Goal: Task Accomplishment & Management: Use online tool/utility

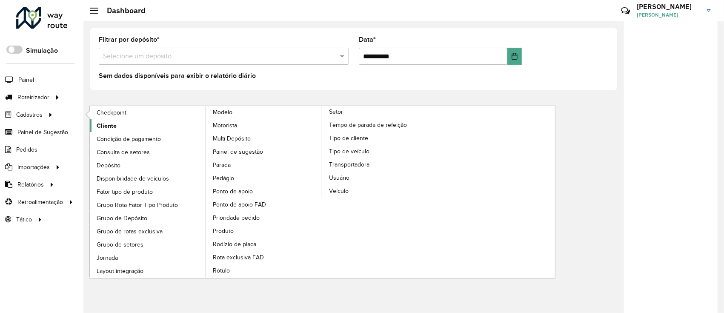
click at [105, 123] on span "Cliente" at bounding box center [107, 125] width 20 height 9
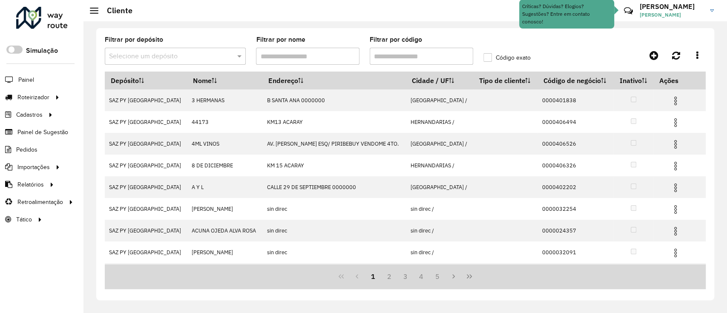
click at [451, 50] on input "Filtrar por código" at bounding box center [420, 56] width 103 height 17
paste input "**********"
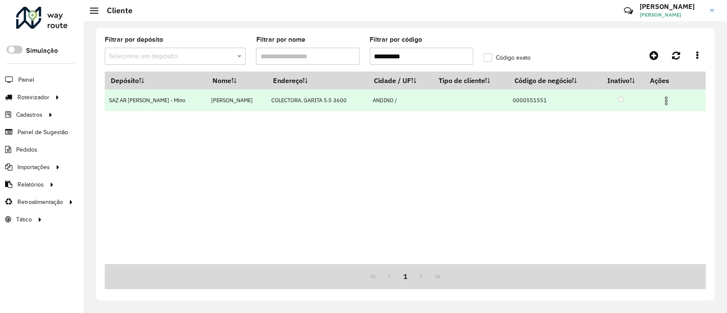
type input "**********"
click at [664, 106] on img at bounding box center [666, 101] width 10 height 10
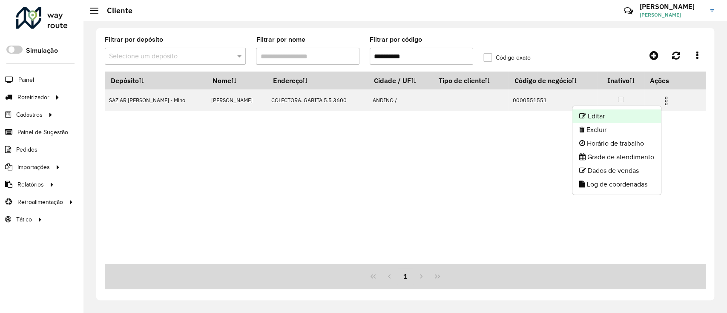
click at [612, 120] on li "Editar" at bounding box center [616, 116] width 89 height 14
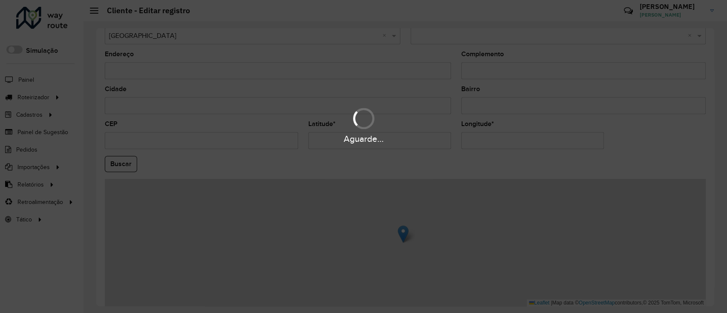
scroll to position [283, 0]
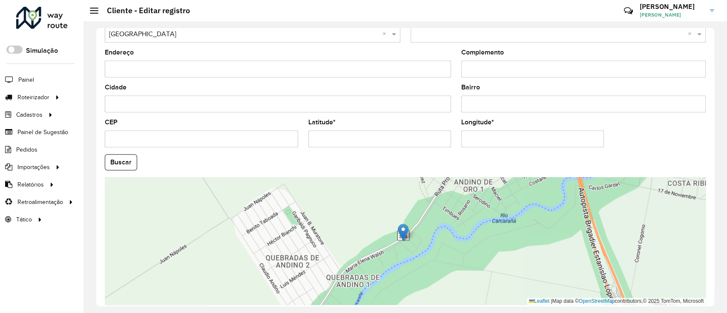
drag, startPoint x: 387, startPoint y: 128, endPoint x: 307, endPoint y: 128, distance: 79.6
click at [308, 128] on div "Latitude *" at bounding box center [379, 133] width 143 height 28
drag, startPoint x: 381, startPoint y: 141, endPoint x: 293, endPoint y: 134, distance: 88.4
click at [293, 134] on formly-group "**********" at bounding box center [405, 159] width 611 height 290
paste input "*"
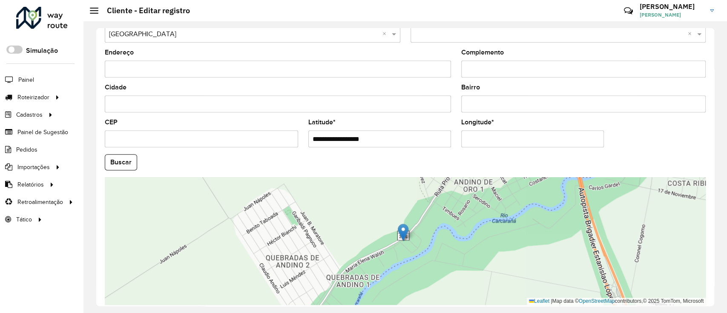
type input "**********"
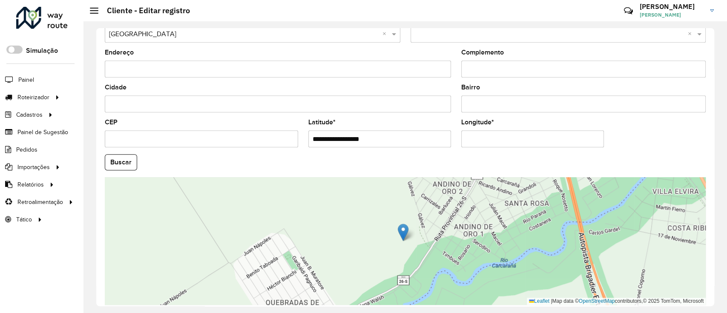
drag, startPoint x: 532, startPoint y: 138, endPoint x: 439, endPoint y: 138, distance: 92.8
click at [439, 138] on formly-group "**********" at bounding box center [405, 159] width 611 height 290
paste input "**"
type input "**********"
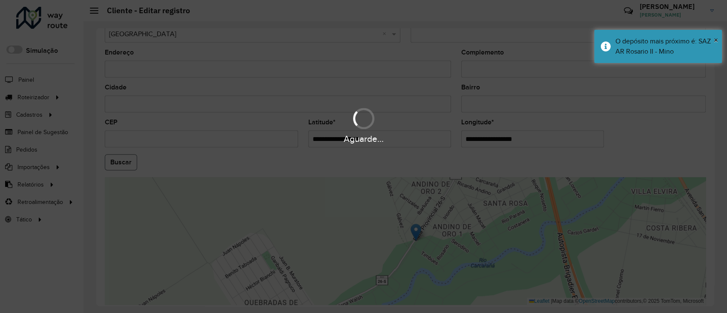
click at [118, 161] on hb-app "Aguarde... Pop-up bloqueado! Seu navegador bloqueou automáticamente a abertura …" at bounding box center [363, 156] width 727 height 313
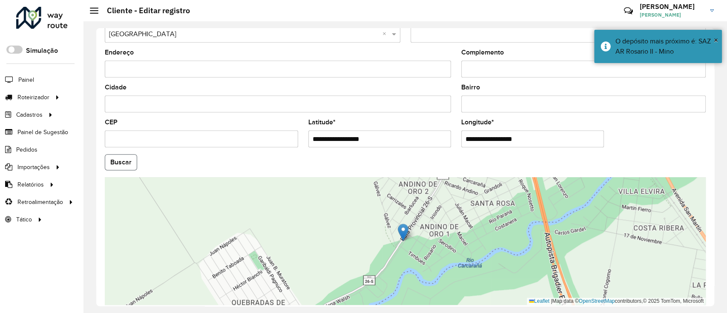
click at [118, 161] on button "Buscar" at bounding box center [121, 162] width 32 height 16
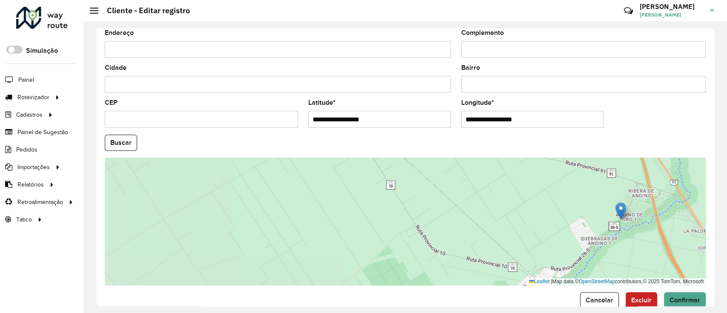
scroll to position [321, 0]
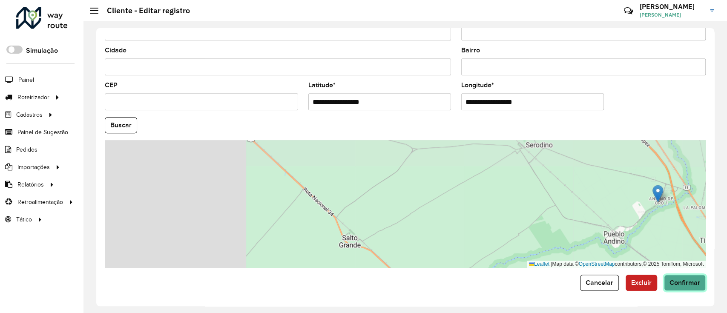
click at [678, 281] on span "Confirmar" at bounding box center [684, 282] width 31 height 7
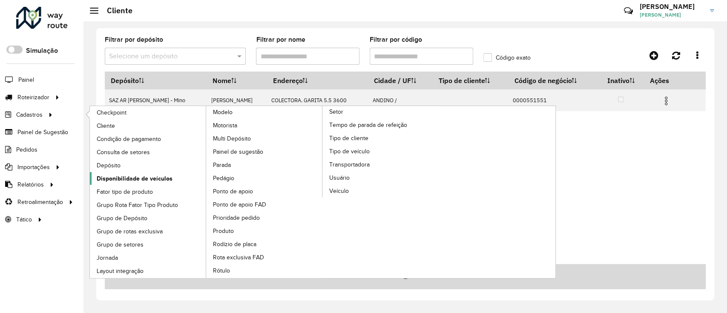
click at [140, 173] on link "Disponibilidade de veículos" at bounding box center [148, 178] width 117 height 13
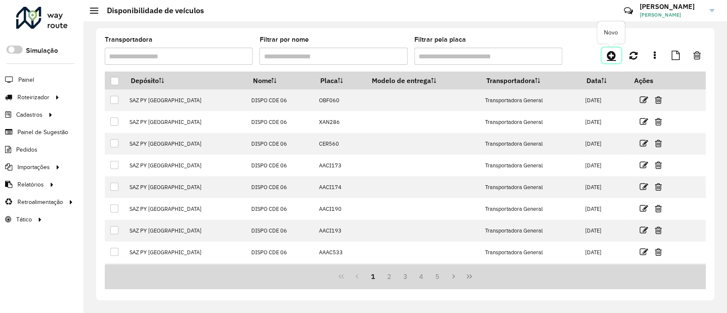
click at [612, 53] on icon at bounding box center [611, 55] width 9 height 10
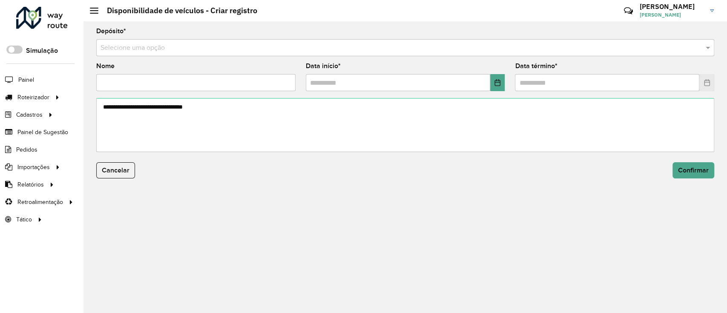
click at [285, 45] on input "text" at bounding box center [396, 48] width 592 height 10
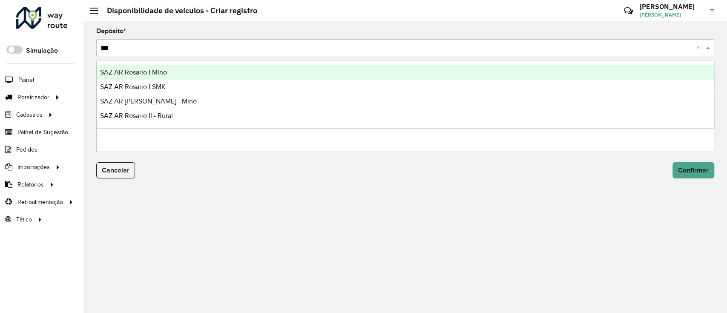
type input "****"
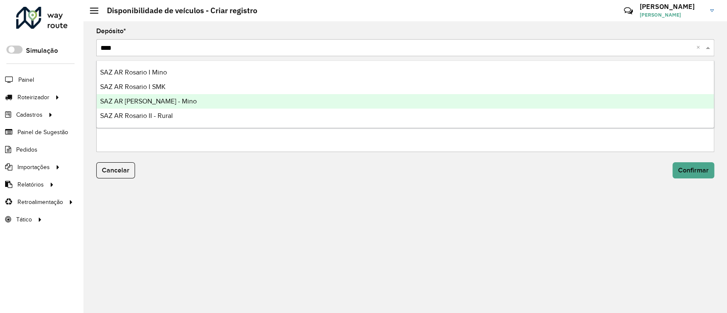
click at [215, 99] on div "SAZ AR [PERSON_NAME] - Mino" at bounding box center [405, 101] width 617 height 14
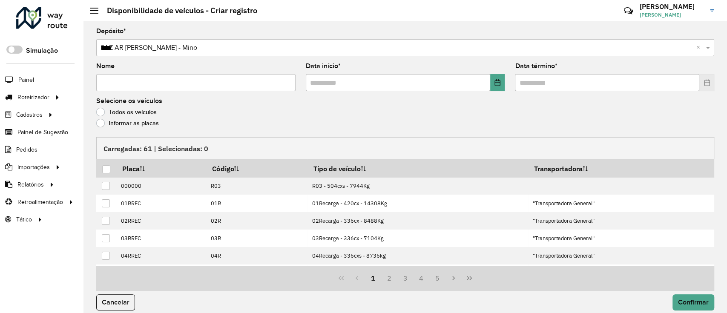
click at [180, 86] on input "Nome" at bounding box center [195, 82] width 199 height 17
type input "**********"
click at [501, 81] on button "Choose Date" at bounding box center [497, 82] width 15 height 17
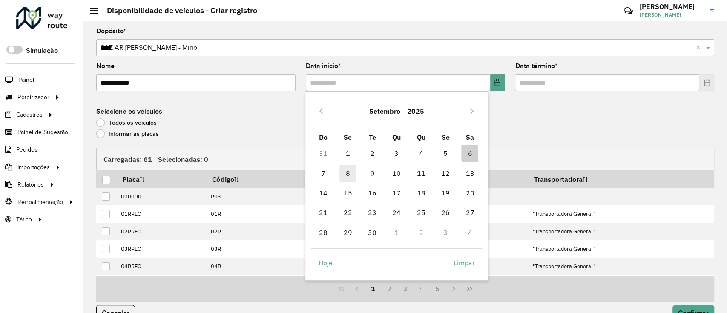
click at [352, 179] on span "8" at bounding box center [347, 173] width 17 height 17
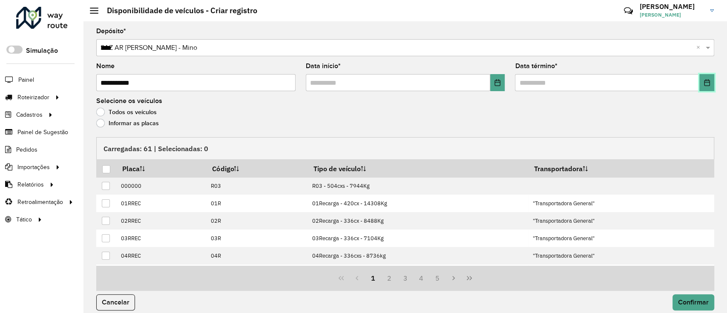
drag, startPoint x: 705, startPoint y: 82, endPoint x: 697, endPoint y: 87, distance: 9.3
click at [705, 83] on icon "Choose Date" at bounding box center [706, 82] width 7 height 7
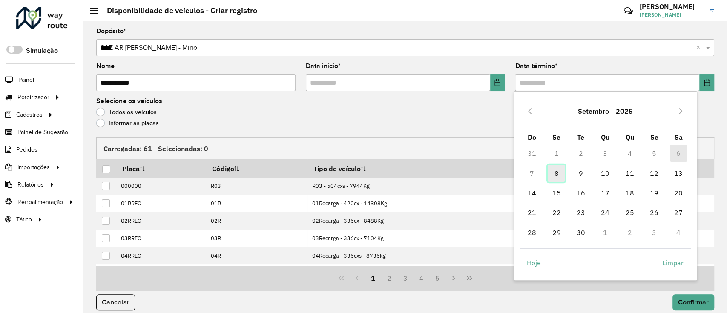
click at [553, 166] on span "8" at bounding box center [555, 173] width 17 height 17
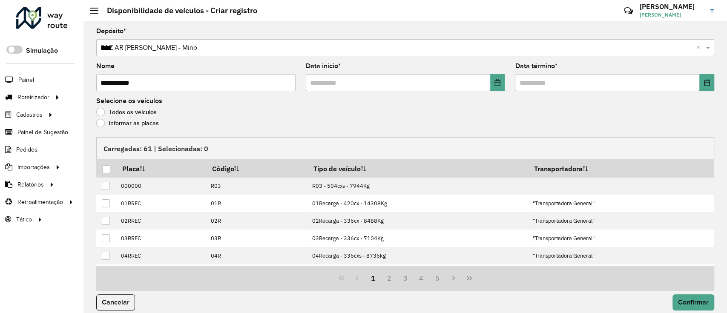
click at [137, 120] on label "Informar as placas" at bounding box center [127, 123] width 63 height 9
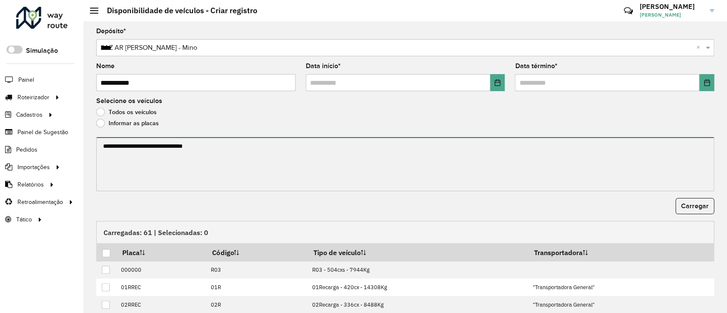
click at [157, 189] on textarea at bounding box center [405, 164] width 618 height 54
paste textarea "******* ****** ****** ******* ******* ******* *******"
type textarea "******* ****** ****** ******* ******* ******* *******"
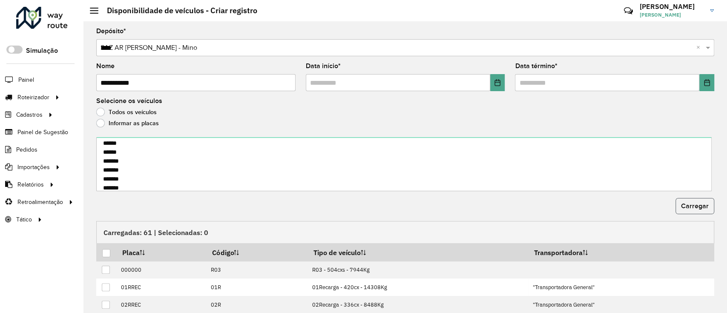
click at [684, 201] on button "Carregar" at bounding box center [694, 206] width 39 height 16
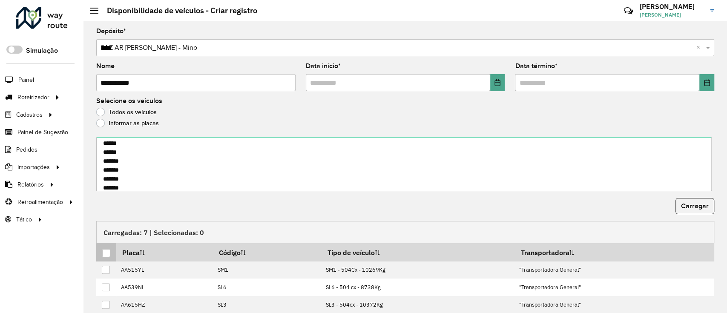
click at [111, 258] on th at bounding box center [106, 252] width 20 height 18
click at [107, 253] on div at bounding box center [106, 253] width 8 height 8
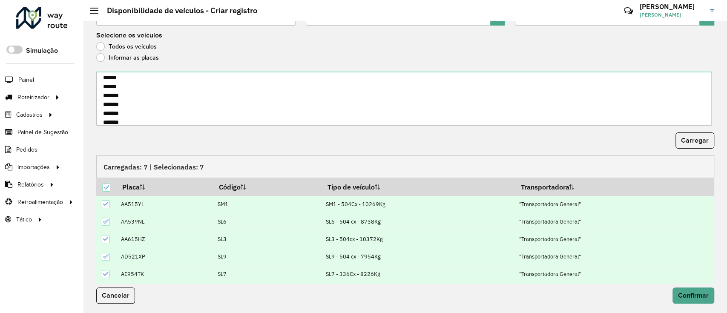
scroll to position [66, 0]
click at [694, 289] on button "Confirmar" at bounding box center [693, 294] width 42 height 16
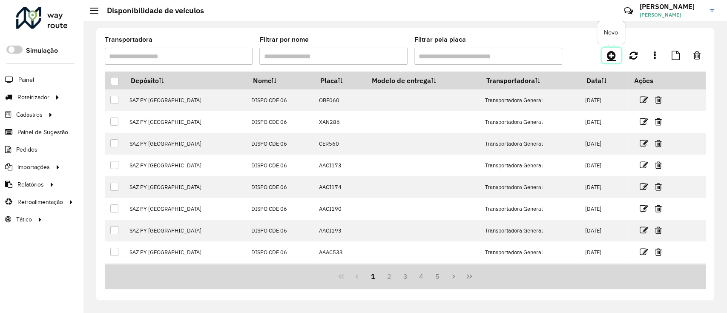
click at [611, 60] on icon at bounding box center [611, 55] width 9 height 10
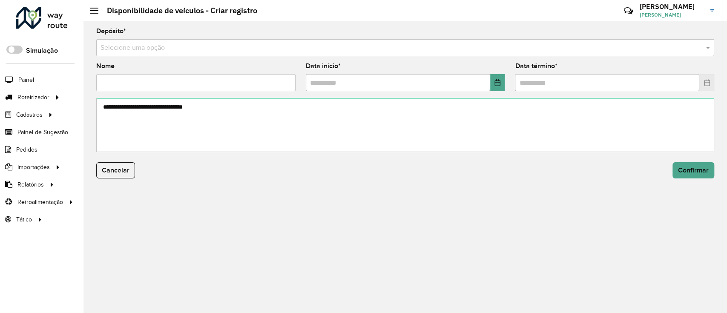
click at [325, 45] on input "text" at bounding box center [396, 48] width 592 height 10
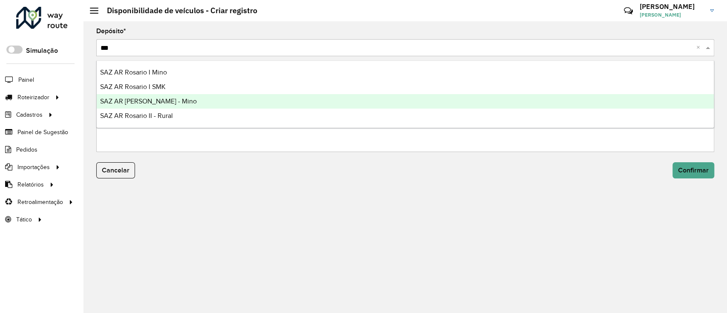
type input "****"
click at [266, 104] on div "SAZ AR [PERSON_NAME] - Mino" at bounding box center [405, 101] width 617 height 14
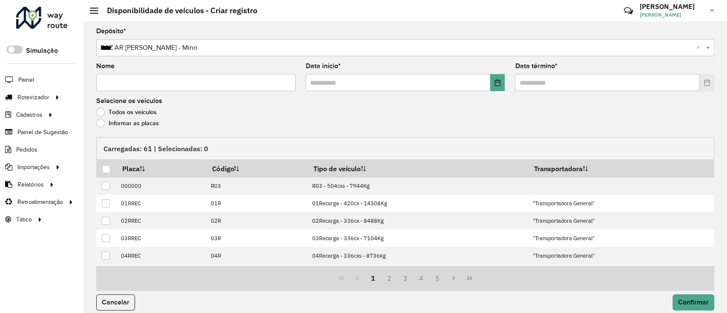
click at [167, 84] on input "Nome" at bounding box center [195, 82] width 199 height 17
type input "**********"
click at [495, 75] on button "Choose Date" at bounding box center [497, 82] width 15 height 17
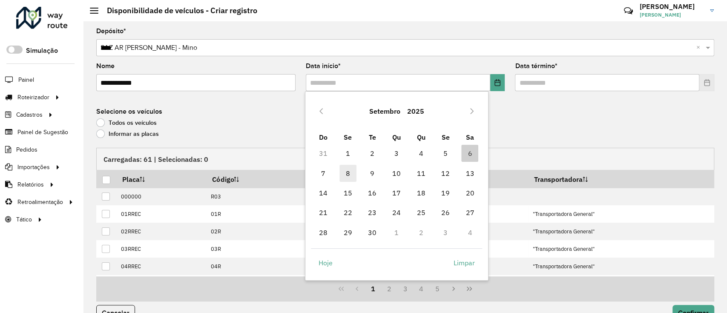
click at [344, 174] on span "8" at bounding box center [347, 173] width 17 height 17
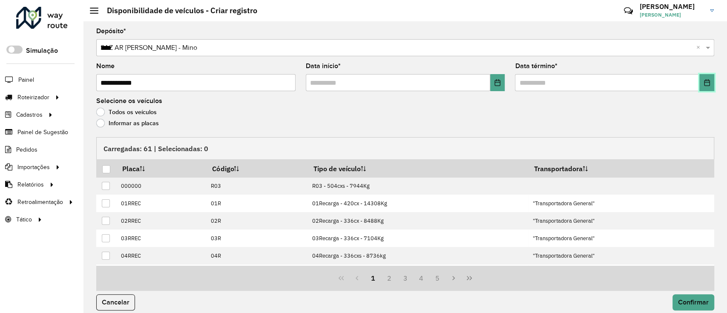
click at [703, 82] on icon "Choose Date" at bounding box center [706, 82] width 7 height 7
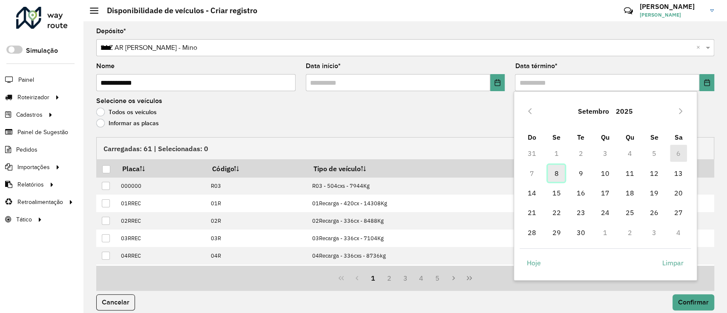
click at [558, 173] on span "8" at bounding box center [555, 173] width 17 height 17
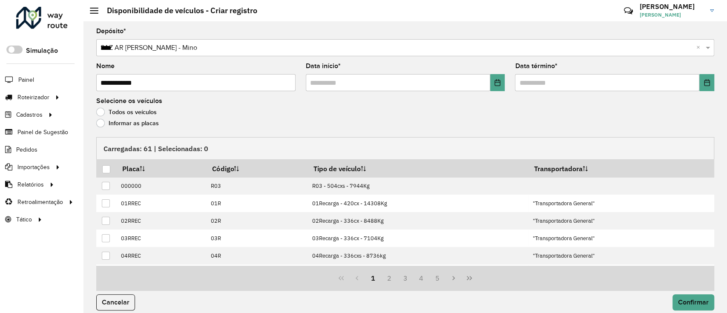
click at [113, 121] on label "Informar as placas" at bounding box center [127, 123] width 63 height 9
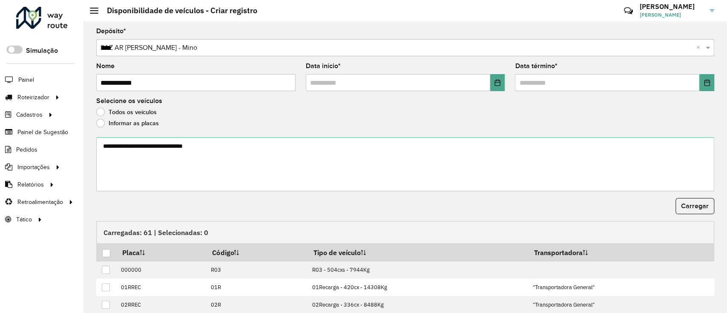
click at [175, 192] on form "**********" at bounding box center [405, 216] width 618 height 376
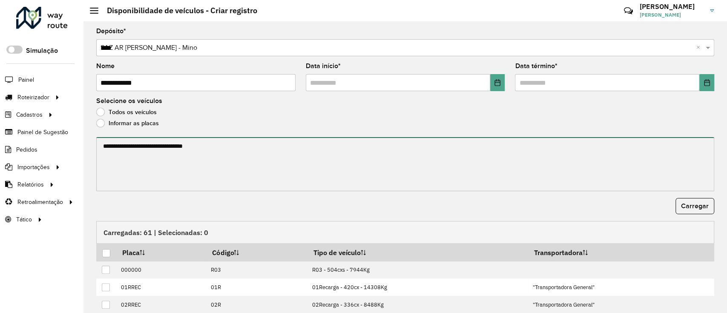
click at [181, 176] on textarea at bounding box center [405, 164] width 618 height 54
paste textarea "******* ****** ****** ******* ******* ******* *******"
type textarea "******* ****** ****** ******* ******* ******* *******"
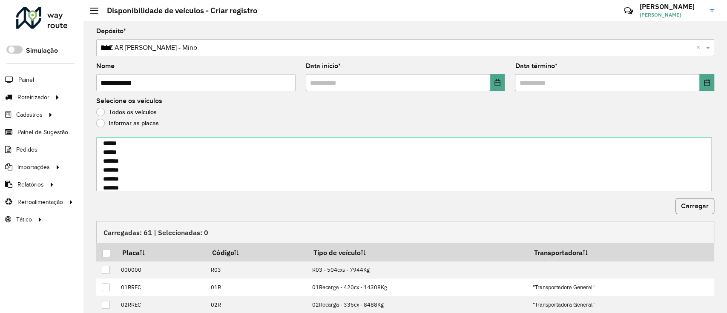
click at [685, 201] on button "Carregar" at bounding box center [694, 206] width 39 height 16
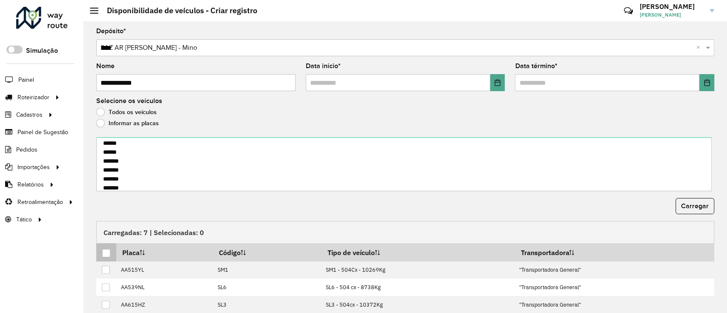
click at [106, 251] on div at bounding box center [106, 253] width 8 height 8
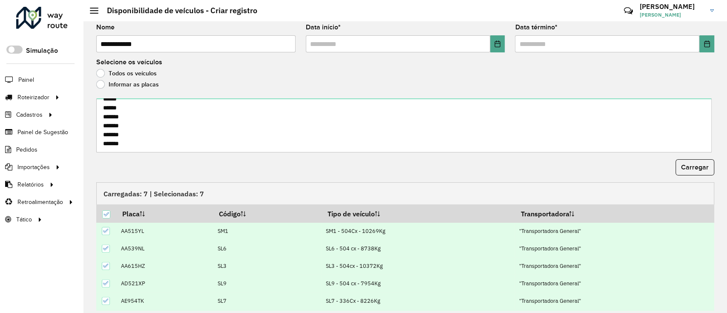
scroll to position [57, 0]
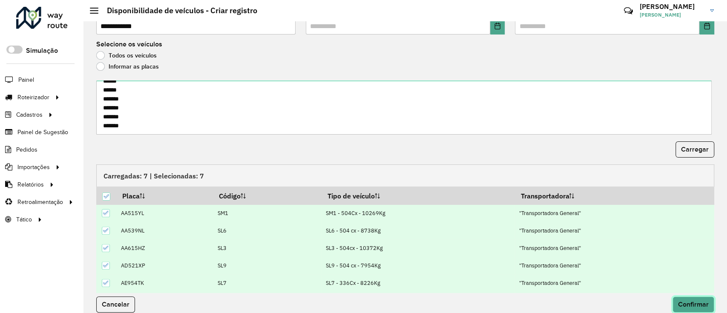
click at [704, 300] on button "Confirmar" at bounding box center [693, 304] width 42 height 16
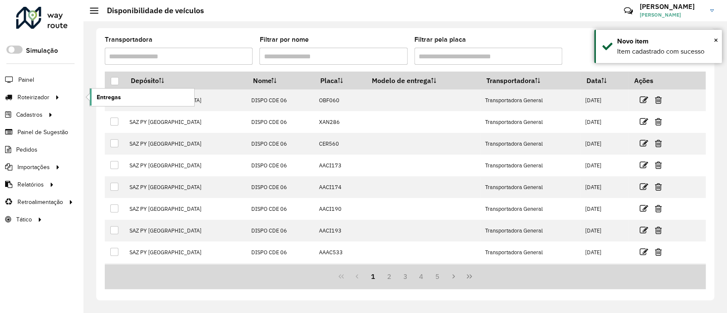
click at [100, 95] on span "Entregas" at bounding box center [109, 97] width 24 height 9
click at [111, 96] on span "Entregas" at bounding box center [109, 97] width 24 height 9
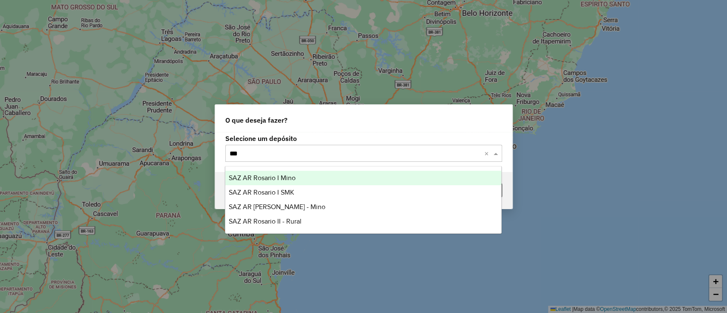
type input "****"
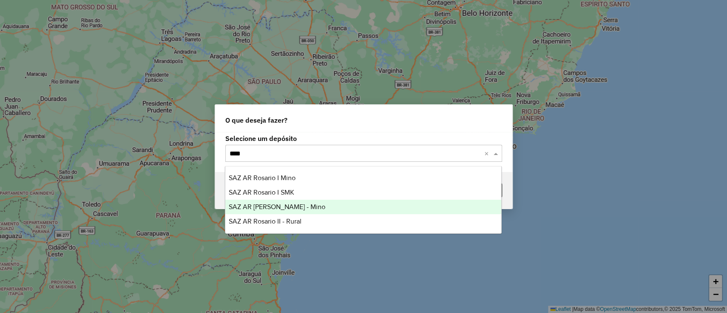
click at [327, 206] on div "SAZ AR [PERSON_NAME] - Mino" at bounding box center [363, 207] width 276 height 14
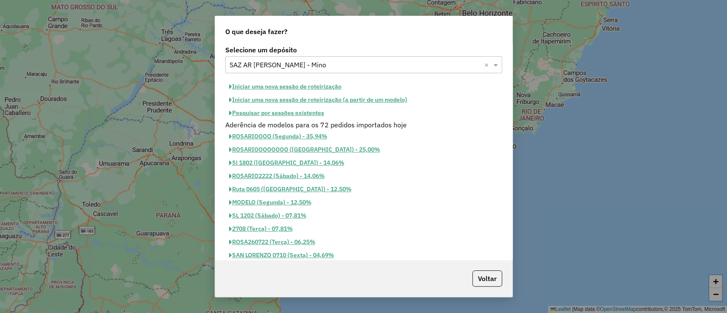
click at [306, 85] on button "Iniciar uma nova sessão de roteirização" at bounding box center [285, 86] width 120 height 13
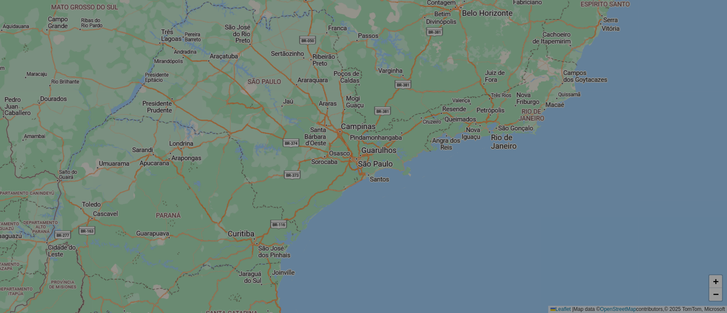
select select "*"
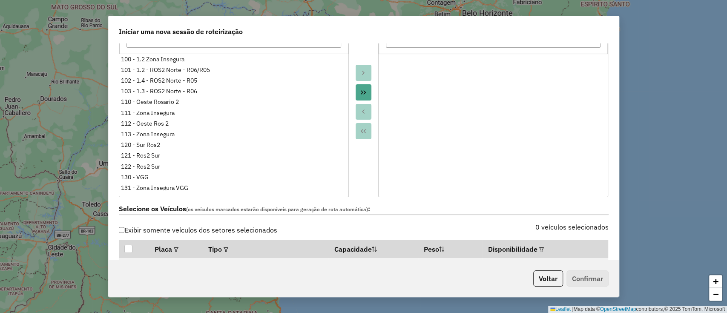
scroll to position [227, 0]
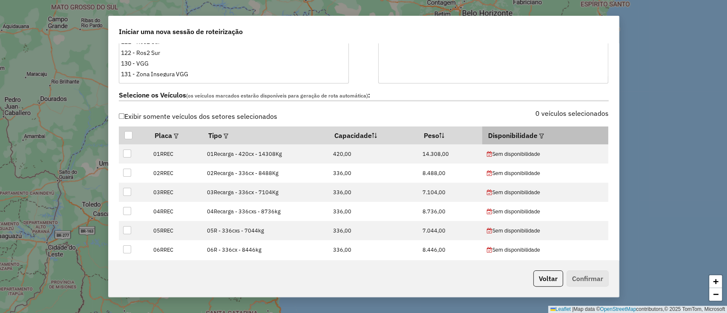
click at [538, 138] on div at bounding box center [540, 135] width 6 height 10
click at [539, 136] on em at bounding box center [541, 136] width 5 height 5
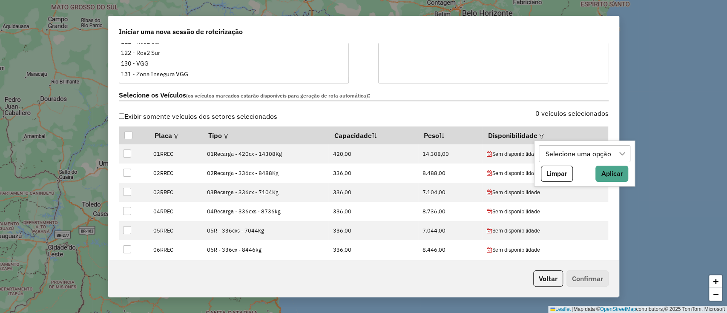
click at [555, 152] on div "Selecione uma opção" at bounding box center [578, 154] width 72 height 16
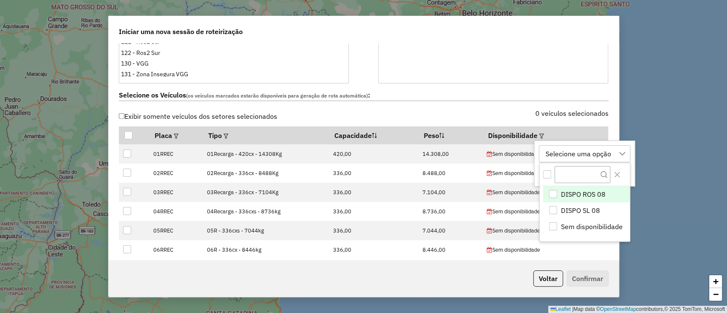
scroll to position [6, 38]
click at [582, 206] on span "DISPO SL 08" at bounding box center [580, 210] width 39 height 10
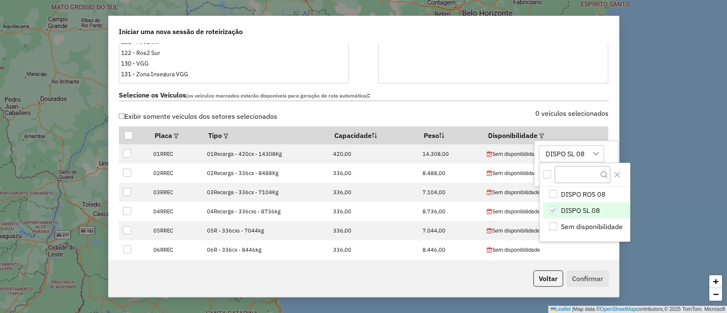
click at [570, 154] on div "DISPO SL 08" at bounding box center [564, 154] width 45 height 16
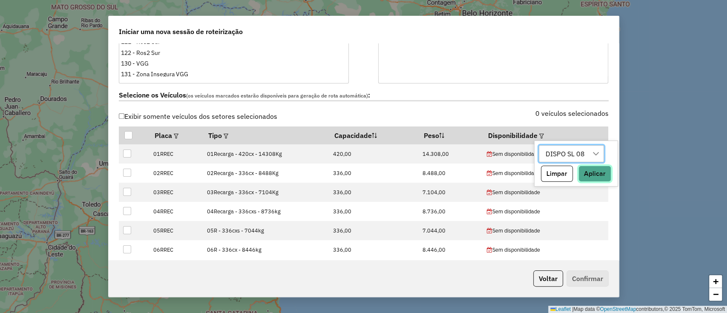
click at [595, 179] on button "Aplicar" at bounding box center [594, 174] width 33 height 16
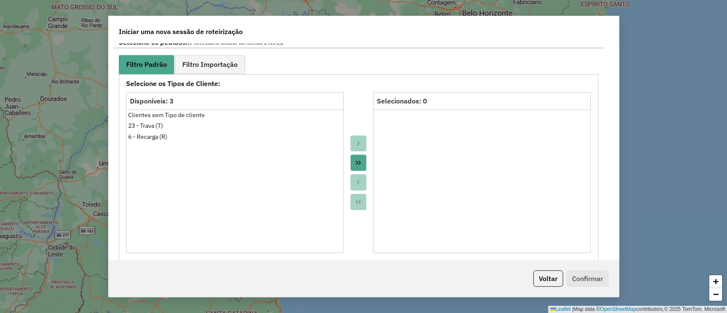
scroll to position [454, 0]
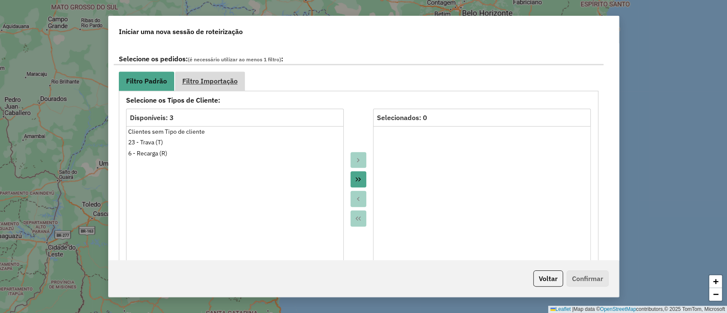
click at [221, 80] on span "Filtro Importação" at bounding box center [209, 80] width 55 height 7
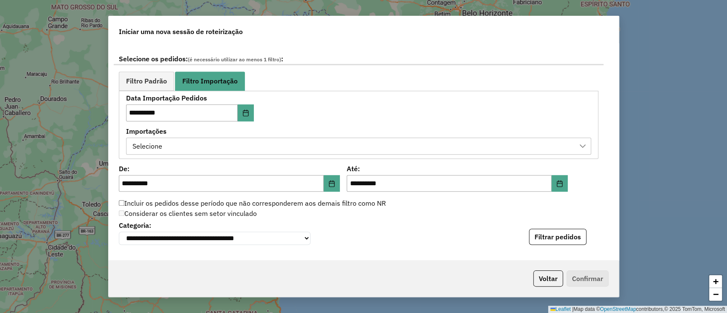
click at [333, 148] on div "Selecione" at bounding box center [352, 146] width 444 height 16
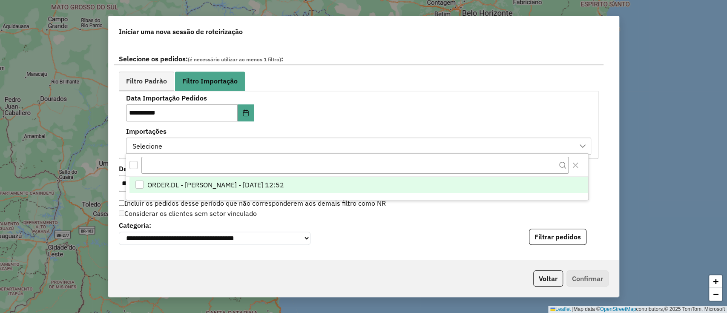
click at [284, 186] on span "ORDER.DL - LETICIA EMILY OLIVEIRA DE LIMA - 06/09/2025 12:52" at bounding box center [215, 185] width 137 height 10
click at [368, 115] on div "**********" at bounding box center [358, 124] width 465 height 59
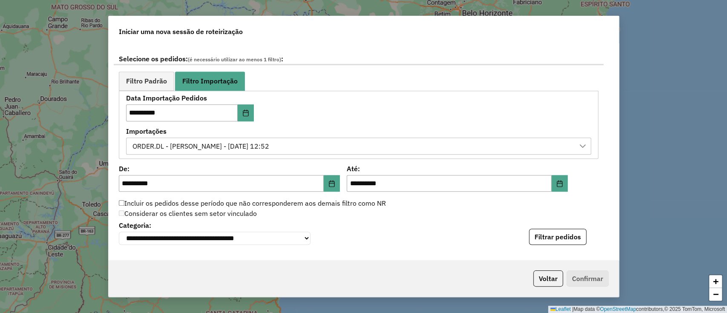
click at [564, 233] on button "Filtrar pedidos" at bounding box center [557, 237] width 57 height 16
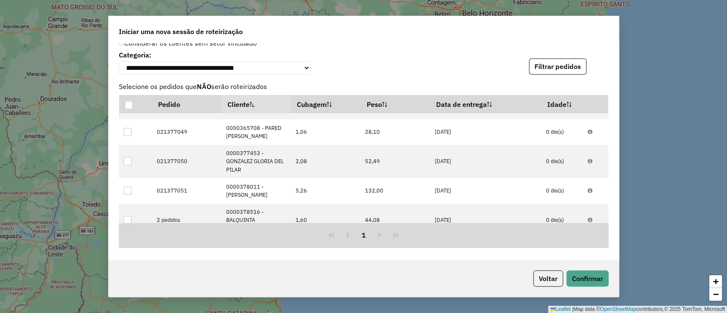
scroll to position [738, 0]
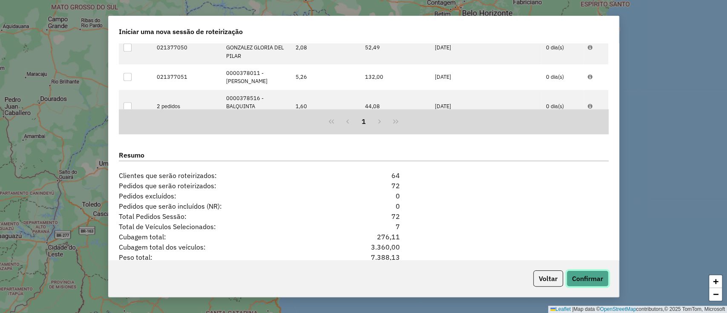
click at [591, 280] on button "Confirmar" at bounding box center [587, 278] width 42 height 16
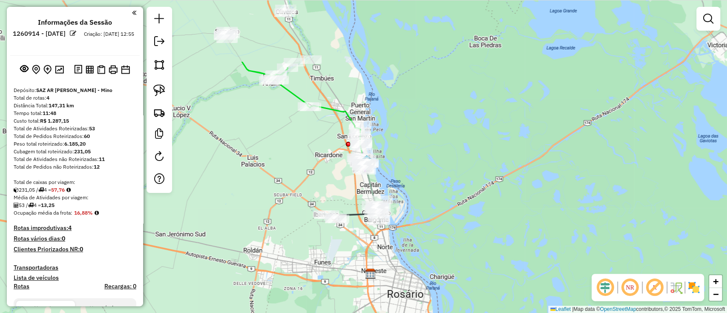
drag, startPoint x: 338, startPoint y: 223, endPoint x: 347, endPoint y: 284, distance: 61.5
click at [341, 285] on div "Janela de atendimento Grade de atendimento Capacidade Transportadoras Veículos …" at bounding box center [363, 156] width 727 height 313
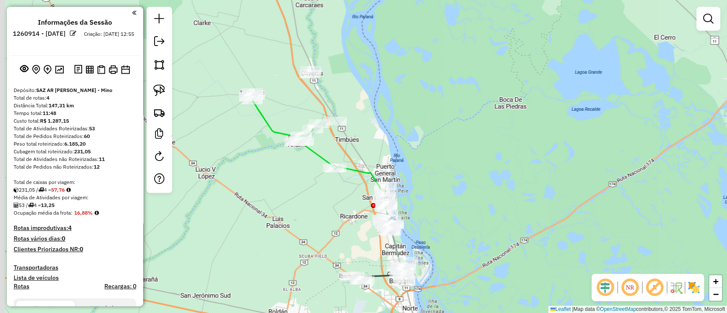
drag, startPoint x: 294, startPoint y: 213, endPoint x: 351, endPoint y: 273, distance: 82.8
click at [343, 274] on div "Janela de atendimento Grade de atendimento Capacidade Transportadoras Veículos …" at bounding box center [363, 156] width 727 height 313
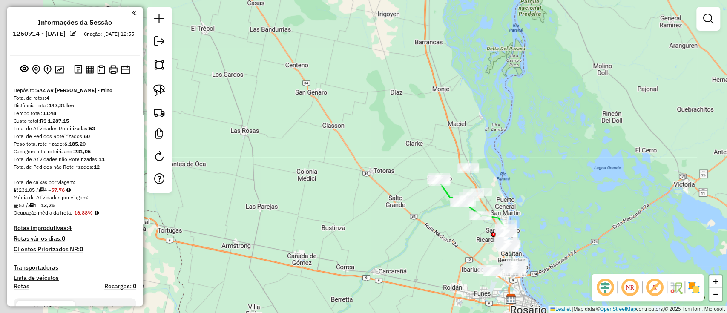
click at [700, 285] on img at bounding box center [694, 288] width 14 height 14
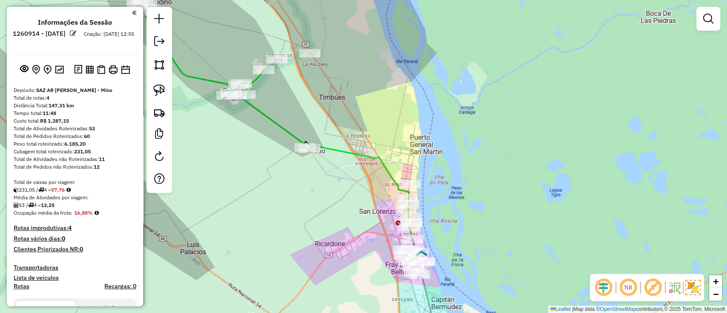
click at [341, 150] on icon at bounding box center [365, 201] width 112 height 111
select select "**********"
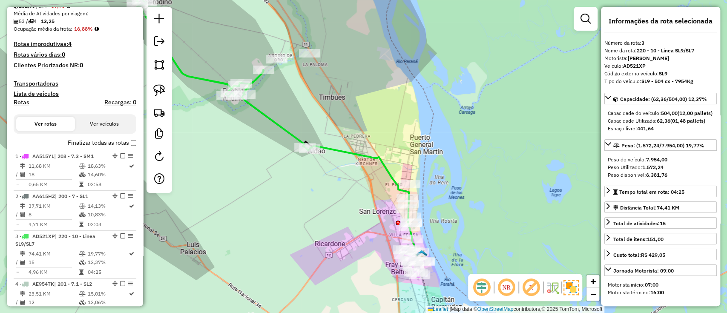
scroll to position [386, 0]
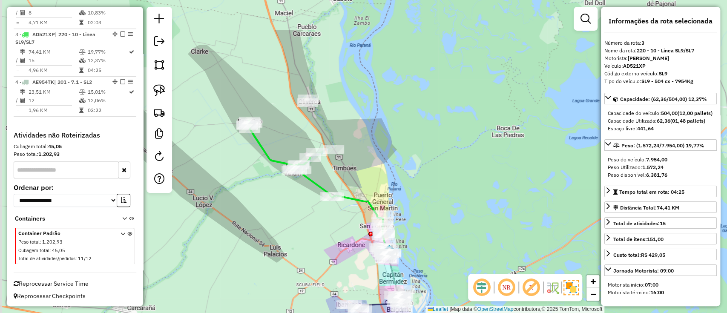
drag, startPoint x: 327, startPoint y: 123, endPoint x: 344, endPoint y: 184, distance: 63.5
click at [344, 184] on div "Janela de atendimento Grade de atendimento Capacidade Transportadoras Veículos …" at bounding box center [363, 156] width 727 height 313
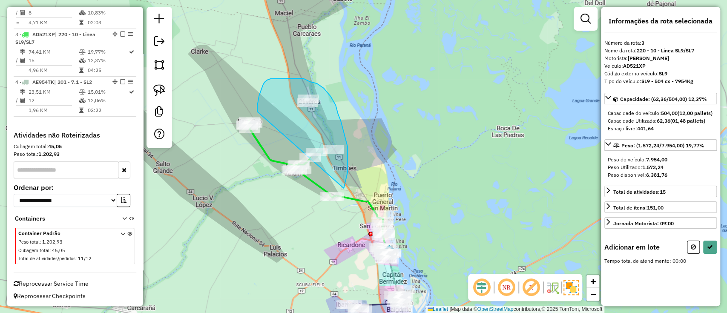
click at [255, 126] on div "Janela de atendimento Grade de atendimento Capacidade Transportadoras Veículos …" at bounding box center [363, 156] width 727 height 313
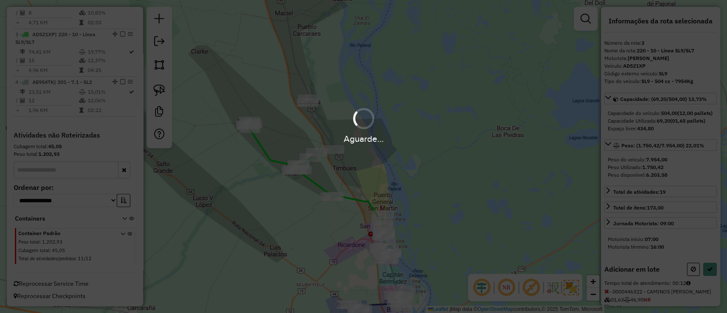
select select "**********"
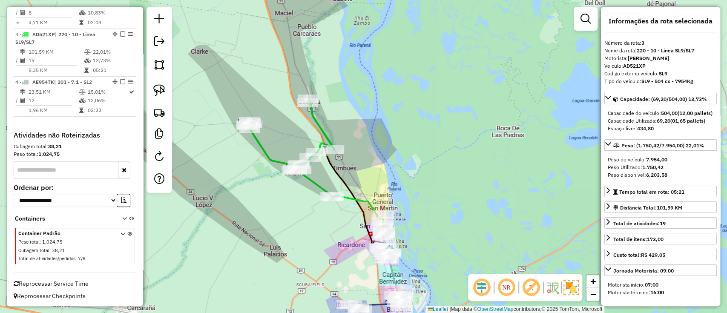
click at [274, 160] on icon at bounding box center [290, 148] width 87 height 99
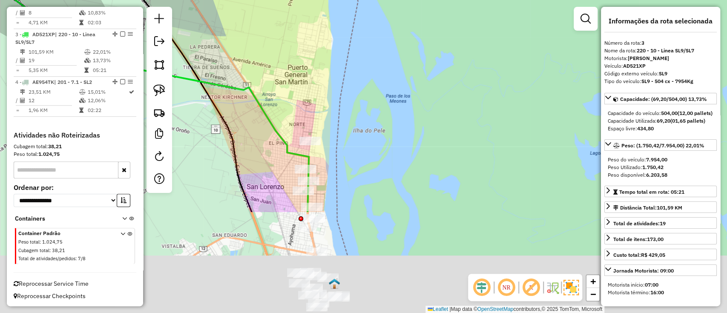
drag, startPoint x: 375, startPoint y: 224, endPoint x: 304, endPoint y: 90, distance: 151.6
click at [304, 90] on div "Janela de atendimento Grade de atendimento Capacidade Transportadoras Veículos …" at bounding box center [363, 156] width 727 height 313
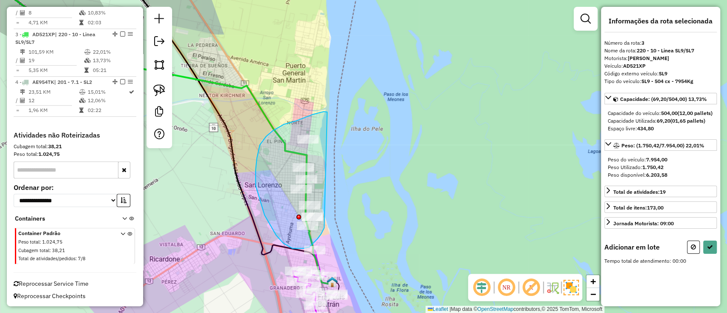
drag, startPoint x: 326, startPoint y: 112, endPoint x: 324, endPoint y: 228, distance: 116.2
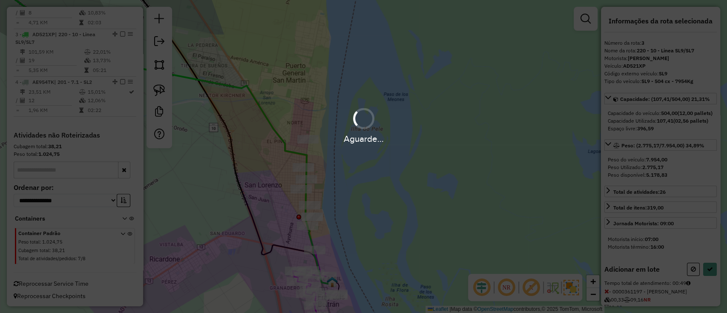
select select "**********"
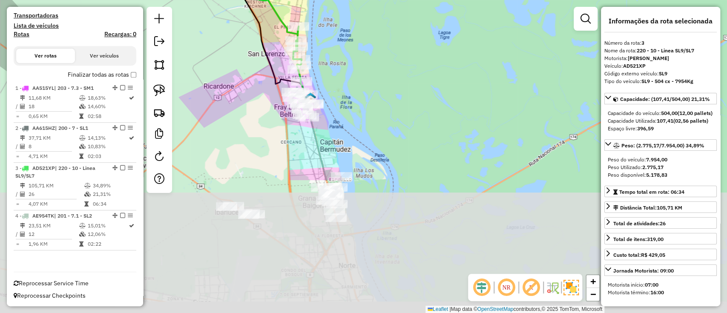
drag, startPoint x: 371, startPoint y: 247, endPoint x: 332, endPoint y: 47, distance: 203.8
click at [332, 48] on div "Janela de atendimento Grade de atendimento Capacidade Transportadoras Veículos …" at bounding box center [363, 156] width 727 height 313
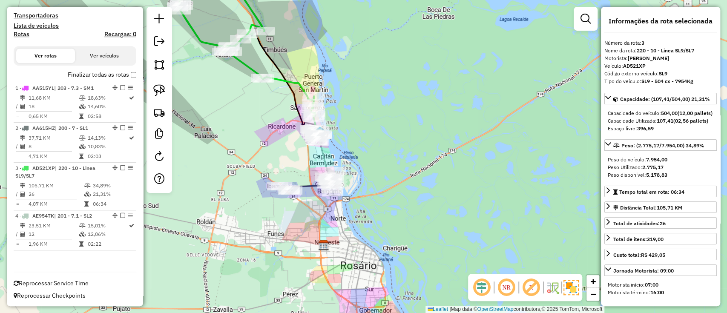
click at [306, 186] on icon at bounding box center [304, 188] width 57 height 10
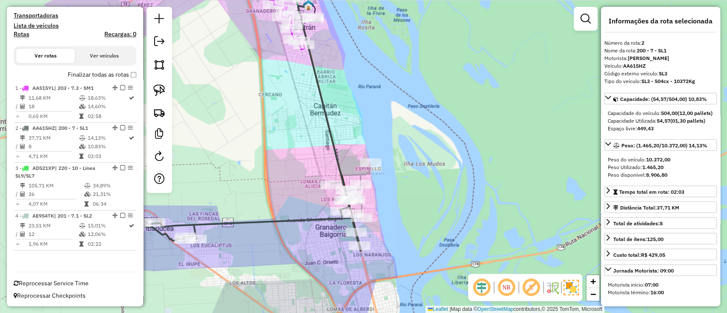
click at [355, 172] on icon at bounding box center [350, 190] width 38 height 55
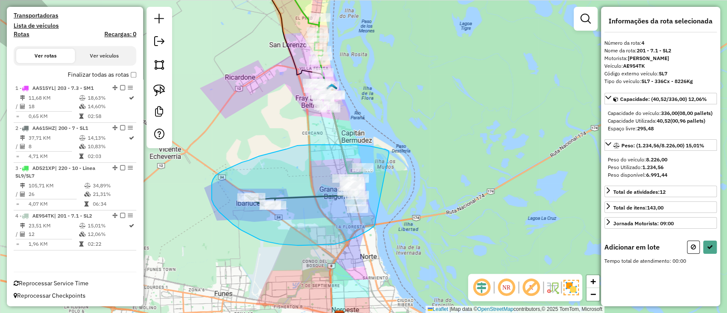
drag, startPoint x: 340, startPoint y: 145, endPoint x: 374, endPoint y: 226, distance: 87.8
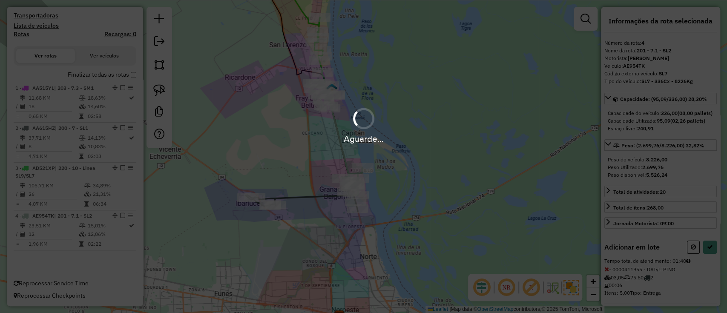
select select "**********"
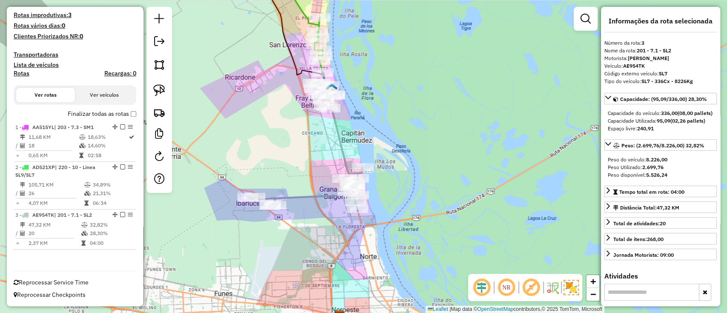
scroll to position [212, 0]
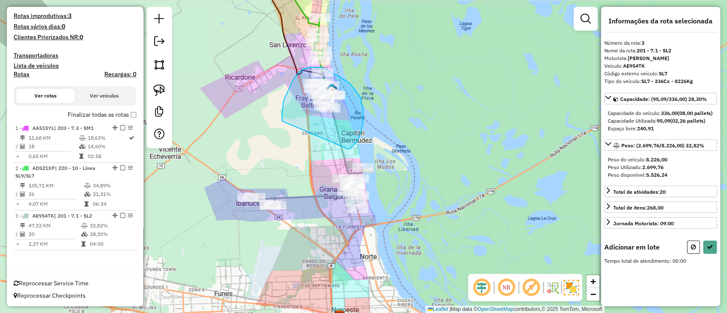
drag, startPoint x: 361, startPoint y: 129, endPoint x: 282, endPoint y: 121, distance: 80.0
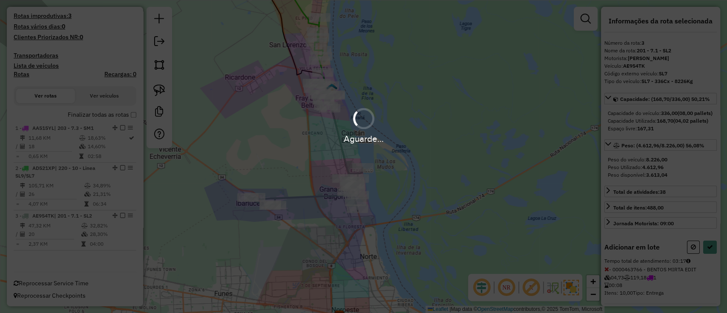
select select "**********"
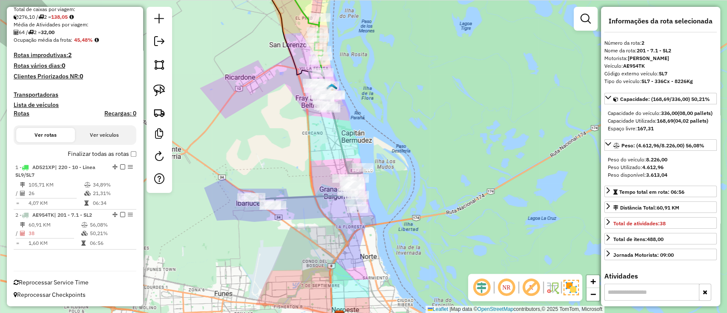
scroll to position [172, 0]
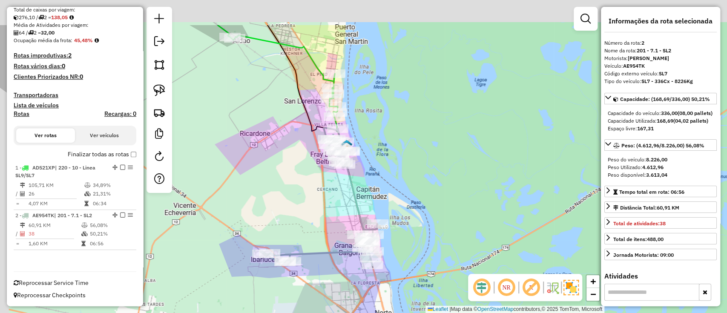
drag, startPoint x: 327, startPoint y: 145, endPoint x: 368, endPoint y: 246, distance: 108.8
click at [368, 246] on div "Janela de atendimento Grade de atendimento Capacidade Transportadoras Veículos …" at bounding box center [363, 156] width 727 height 313
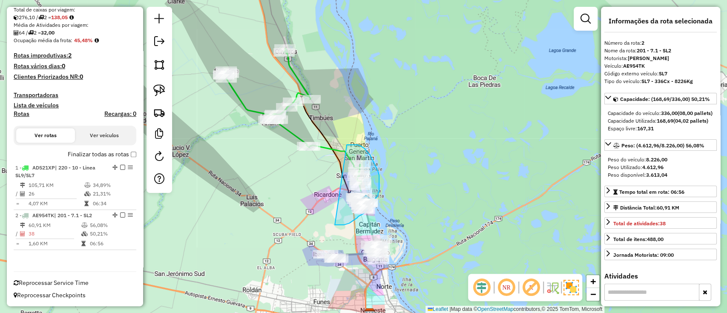
drag, startPoint x: 335, startPoint y: 225, endPoint x: 346, endPoint y: 145, distance: 80.9
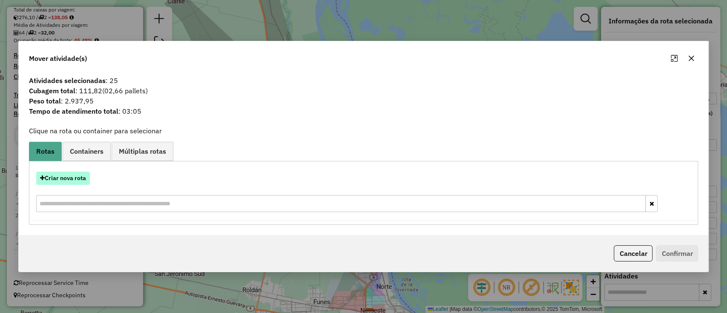
click at [70, 183] on button "Criar nova rota" at bounding box center [63, 178] width 54 height 13
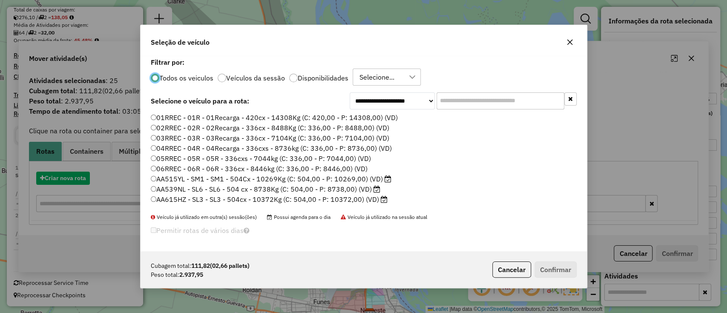
scroll to position [4, 3]
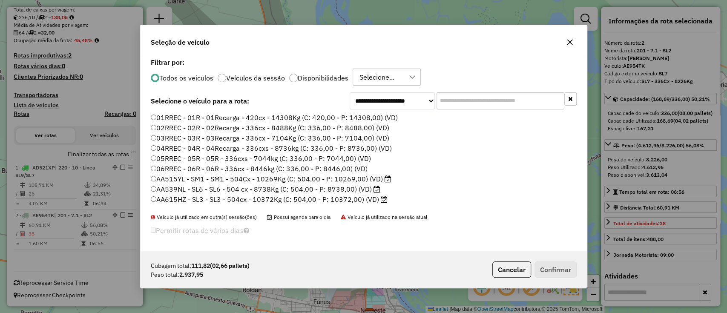
click at [321, 78] on label "Disponibilidades" at bounding box center [323, 77] width 51 height 7
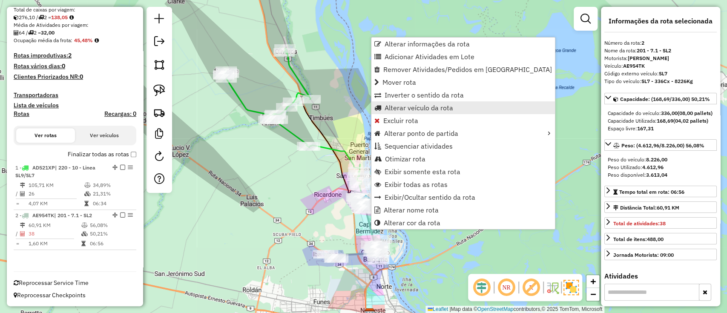
click at [403, 108] on span "Alterar veículo da rota" at bounding box center [418, 107] width 69 height 7
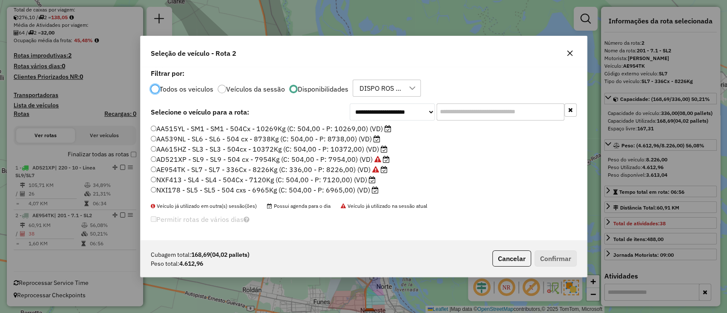
click at [348, 191] on label "NXI178 - SL5 - SL5 - 504 cxs - 6965Kg (C: 504,00 - P: 6965,00) (VD)" at bounding box center [265, 190] width 228 height 10
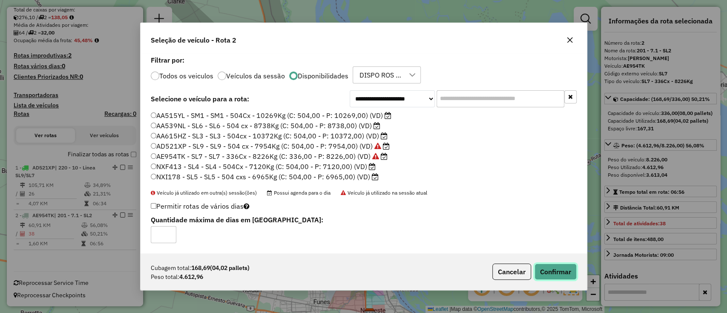
click at [552, 269] on button "Confirmar" at bounding box center [555, 271] width 42 height 16
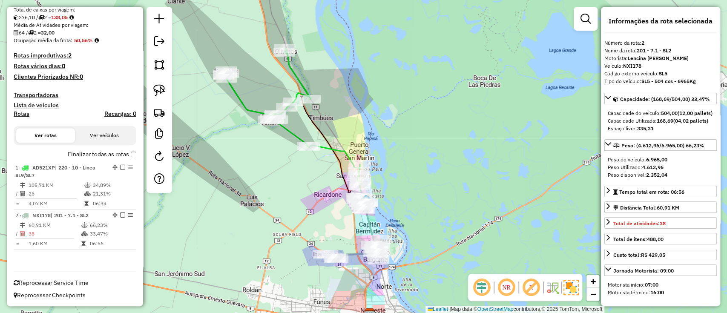
click at [328, 144] on icon at bounding box center [291, 117] width 137 height 137
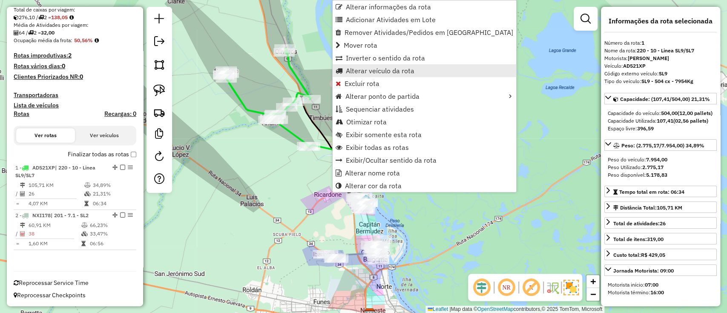
click at [370, 69] on span "Alterar veículo da rota" at bounding box center [380, 70] width 69 height 7
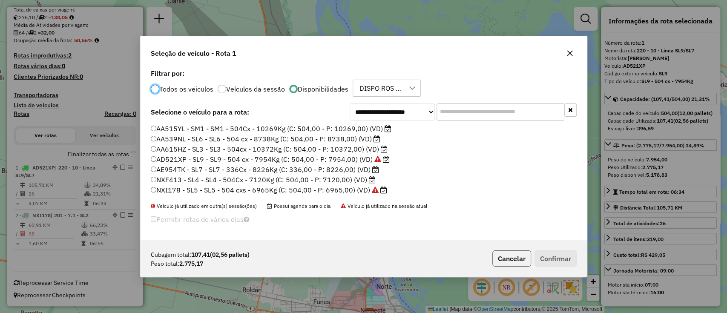
click at [507, 258] on button "Cancelar" at bounding box center [511, 258] width 39 height 16
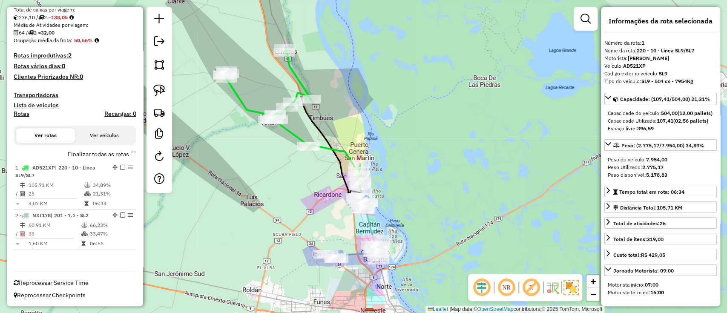
click at [344, 146] on icon at bounding box center [291, 117] width 137 height 137
click at [352, 254] on icon at bounding box center [351, 225] width 59 height 69
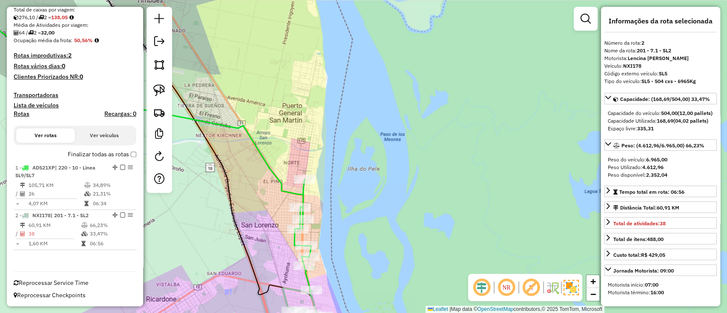
click at [287, 185] on div "Janela de atendimento Grade de atendimento Capacidade Transportadoras Veículos …" at bounding box center [363, 156] width 727 height 313
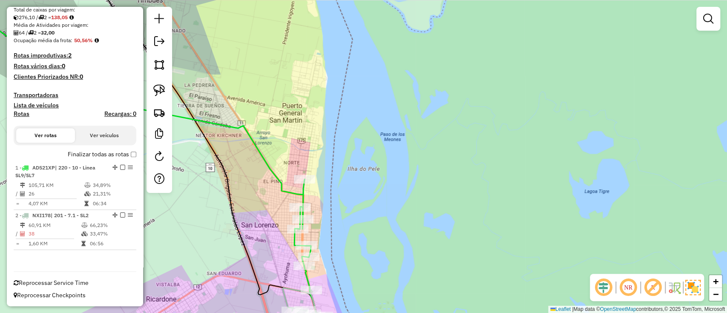
click at [288, 190] on icon at bounding box center [119, 117] width 384 height 297
select select "**********"
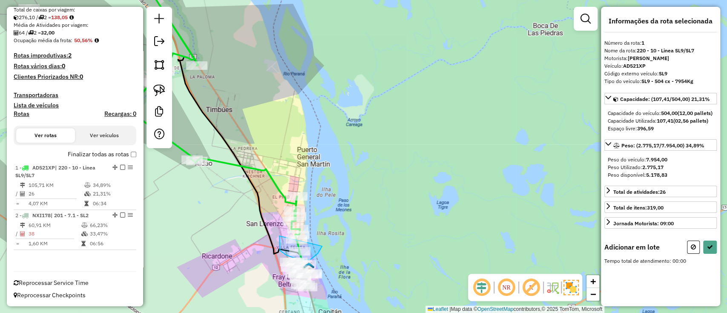
drag, startPoint x: 280, startPoint y: 250, endPoint x: 322, endPoint y: 246, distance: 42.4
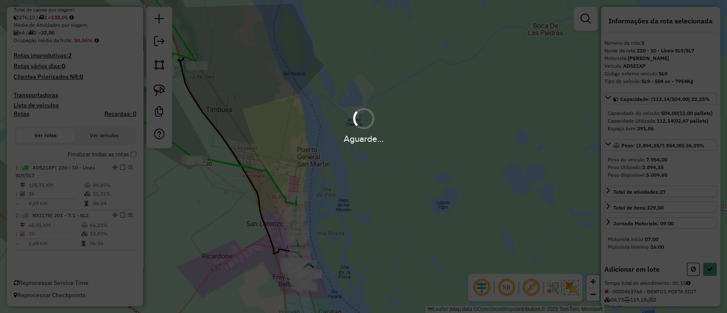
select select "**********"
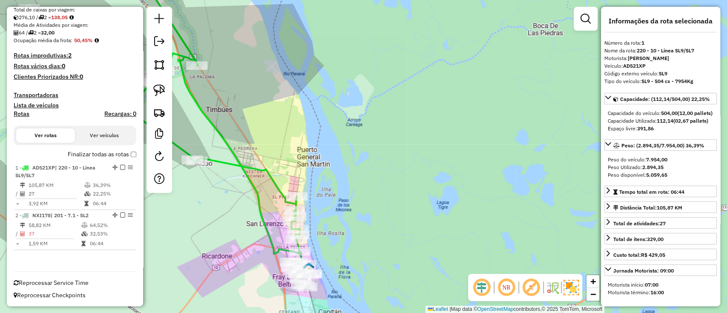
click at [266, 172] on icon at bounding box center [162, 111] width 276 height 285
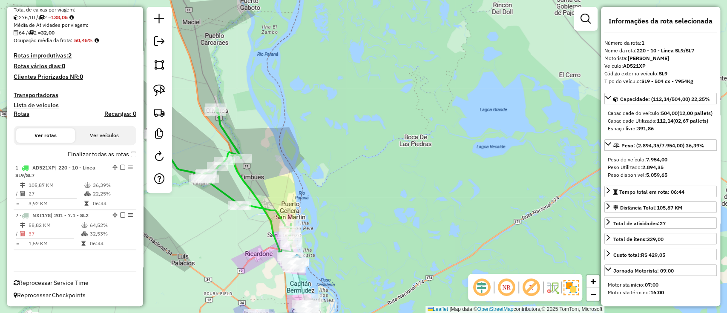
click at [299, 278] on icon at bounding box center [282, 287] width 59 height 64
click at [257, 205] on icon at bounding box center [224, 180] width 138 height 144
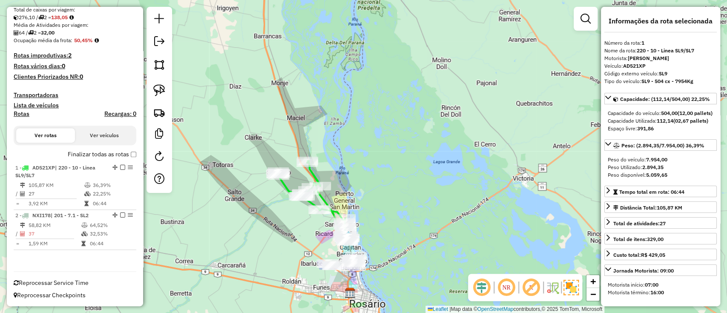
drag, startPoint x: 319, startPoint y: 200, endPoint x: 381, endPoint y: 195, distance: 62.8
click at [381, 195] on div "Janela de atendimento Grade de atendimento Capacidade Transportadoras Veículos …" at bounding box center [363, 156] width 727 height 313
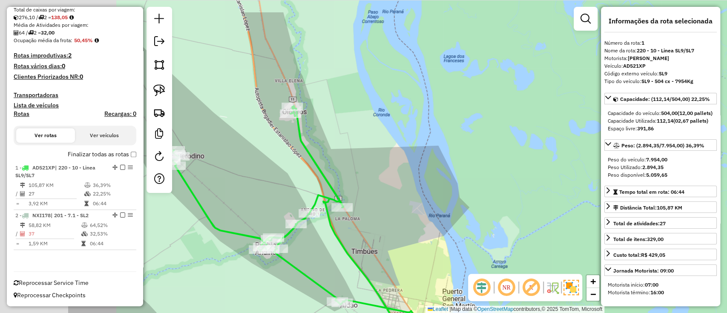
drag, startPoint x: 303, startPoint y: 191, endPoint x: 448, endPoint y: 235, distance: 151.8
click at [448, 235] on div "Janela de atendimento Grade de atendimento Capacidade Transportadoras Veículos …" at bounding box center [363, 156] width 727 height 313
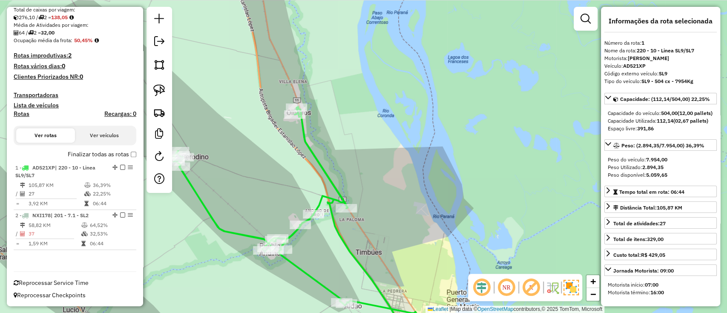
drag, startPoint x: 279, startPoint y: 98, endPoint x: 382, endPoint y: 231, distance: 168.1
click at [382, 231] on div "Janela de atendimento Grade de atendimento Capacidade Transportadoras Veículos …" at bounding box center [363, 156] width 727 height 313
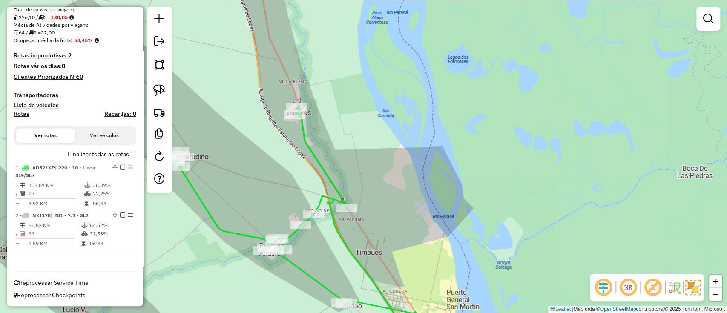
click at [103, 155] on label "Finalizar todas as rotas" at bounding box center [102, 154] width 69 height 9
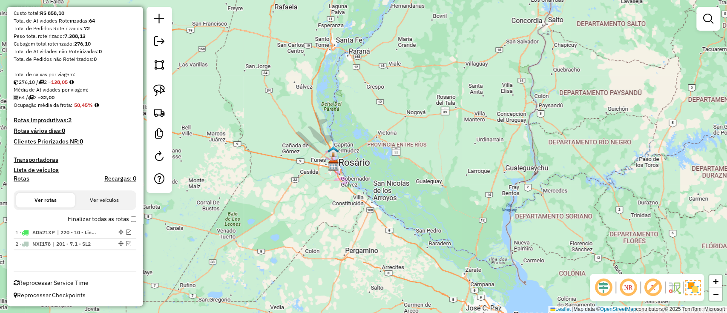
click at [103, 222] on label "Finalizar todas as rotas" at bounding box center [102, 219] width 69 height 9
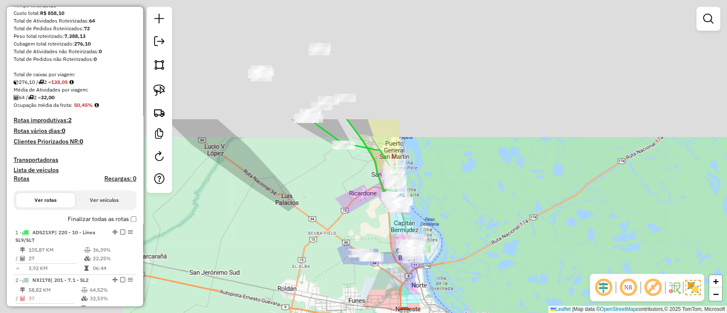
drag, startPoint x: 351, startPoint y: 104, endPoint x: 515, endPoint y: 278, distance: 238.8
click at [515, 278] on div "Janela de atendimento Grade de atendimento Capacidade Transportadoras Veículos …" at bounding box center [363, 156] width 727 height 313
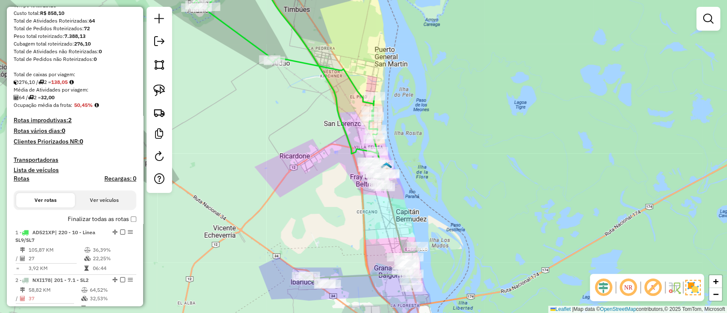
click at [394, 220] on icon at bounding box center [358, 223] width 117 height 127
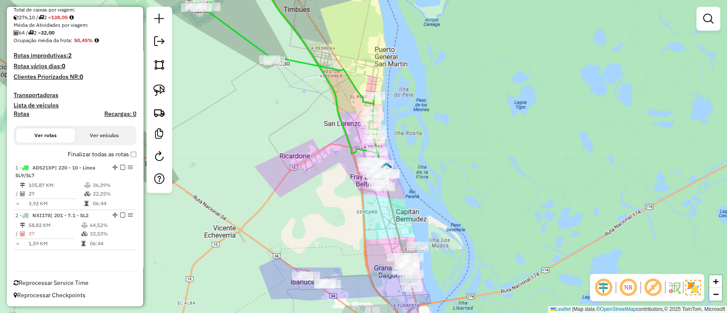
select select "**********"
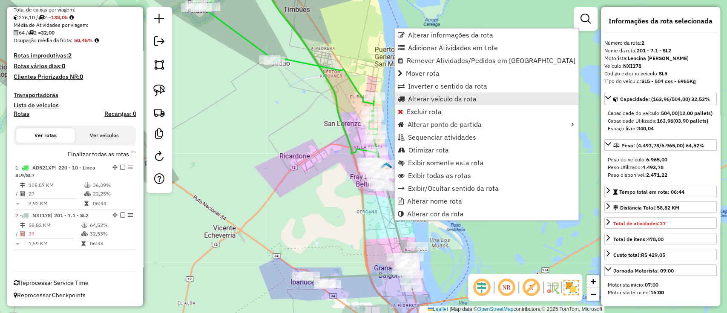
click at [450, 94] on link "Alterar veículo da rota" at bounding box center [486, 98] width 183 height 13
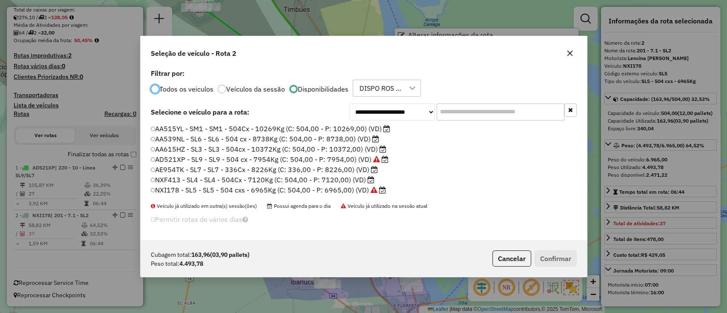
scroll to position [4, 3]
click at [252, 144] on label "AA615HZ - SL3 - SL3 - 504cx - 10372Kg (C: 504,00 - P: 10372,00) (VD)" at bounding box center [269, 149] width 236 height 10
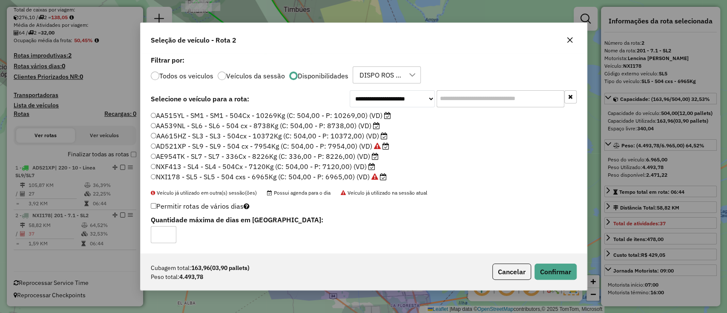
click at [337, 124] on label "AA539NL - SL6 - SL6 - 504 cx - 8738Kg (C: 504,00 - P: 8738,00) (VD)" at bounding box center [265, 125] width 229 height 10
click at [543, 273] on button "Confirmar" at bounding box center [555, 271] width 42 height 16
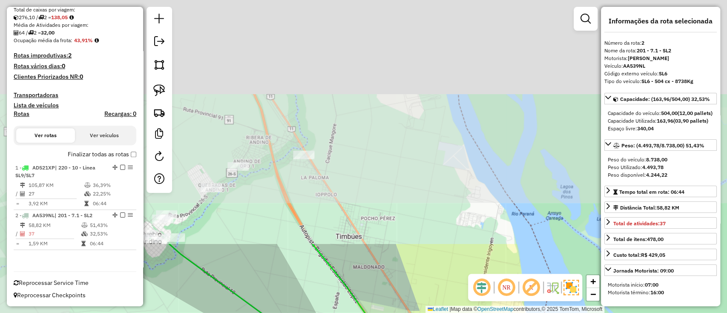
drag, startPoint x: 339, startPoint y: 60, endPoint x: 454, endPoint y: 335, distance: 297.5
click at [454, 312] on html "Aguarde... Pop-up bloqueado! Seu navegador bloqueou automáticamente a abertura …" at bounding box center [363, 156] width 727 height 313
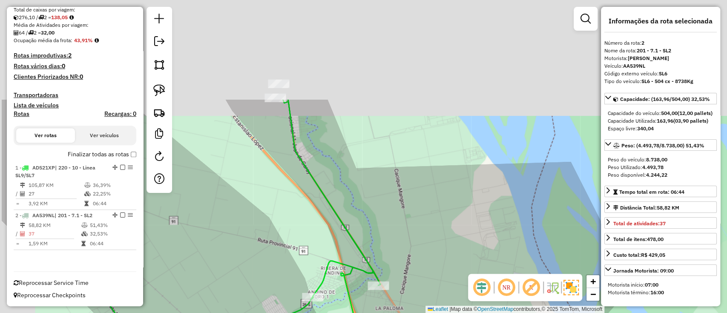
drag, startPoint x: 420, startPoint y: 339, endPoint x: 435, endPoint y: 339, distance: 15.7
click at [435, 312] on html "Aguarde... Pop-up bloqueado! Seu navegador bloqueou automáticamente a abertura …" at bounding box center [363, 156] width 727 height 313
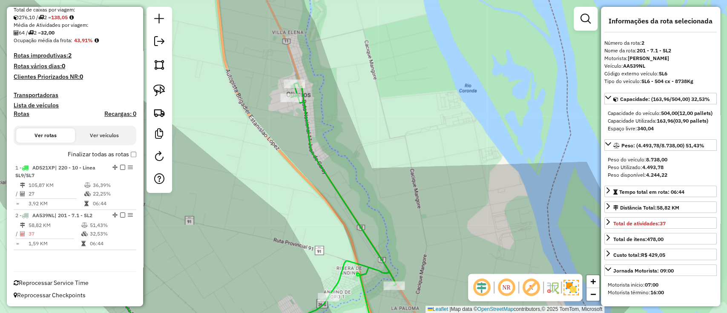
click at [309, 132] on icon at bounding box center [222, 213] width 348 height 261
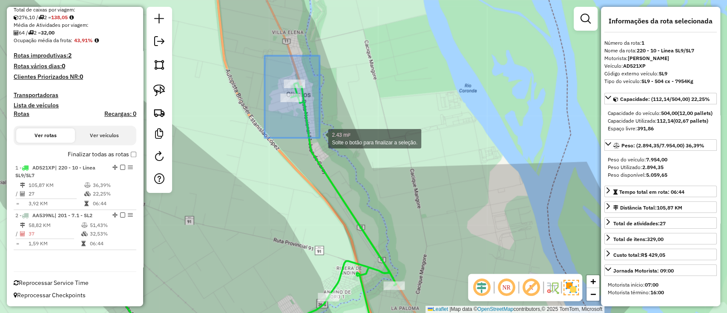
drag, startPoint x: 266, startPoint y: 75, endPoint x: 319, endPoint y: 138, distance: 82.1
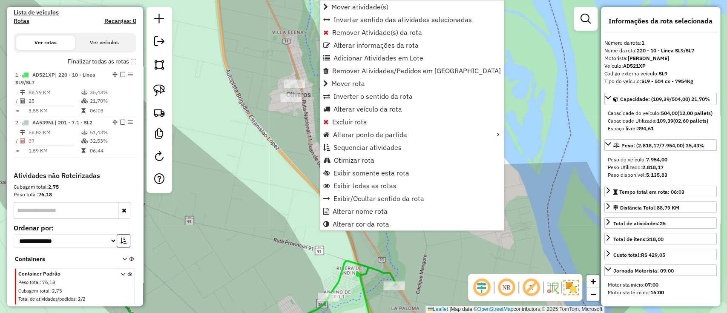
scroll to position [306, 0]
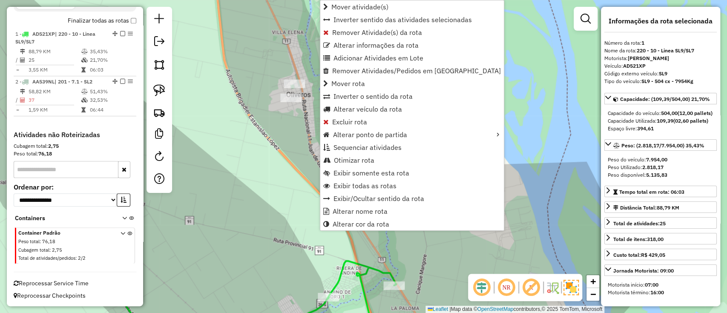
click at [286, 179] on div "Janela de atendimento Grade de atendimento Capacidade Transportadoras Veículos …" at bounding box center [363, 156] width 727 height 313
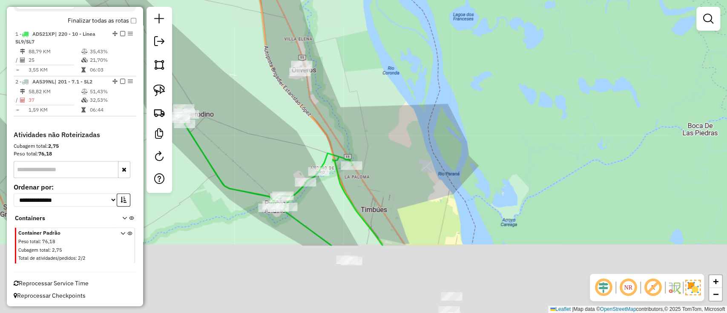
drag, startPoint x: 435, startPoint y: 254, endPoint x: 386, endPoint y: 110, distance: 151.6
click at [386, 110] on div "Janela de atendimento Grade de atendimento Capacidade Transportadoras Veículos …" at bounding box center [363, 156] width 727 height 313
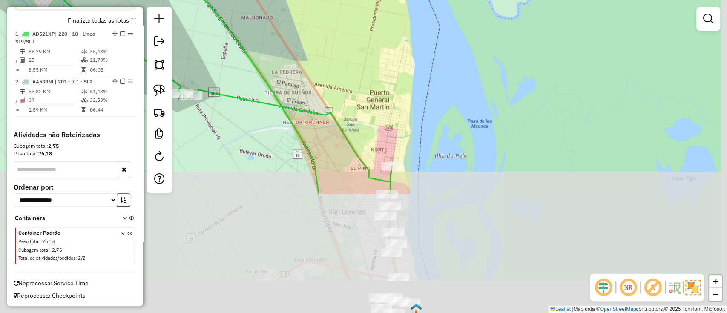
drag, startPoint x: 451, startPoint y: 259, endPoint x: 395, endPoint y: 113, distance: 156.1
click at [370, 40] on div "Janela de atendimento Grade de atendimento Capacidade Transportadoras Veículos …" at bounding box center [363, 156] width 727 height 313
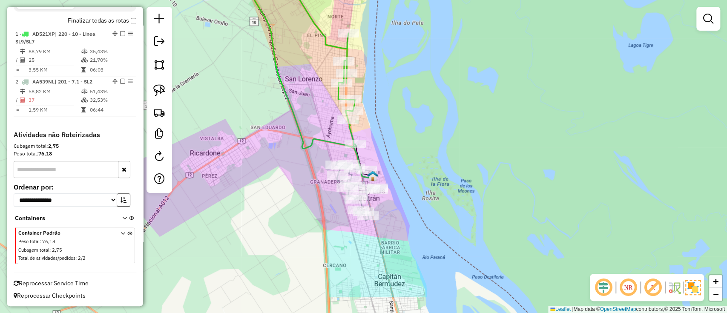
drag, startPoint x: 430, startPoint y: 182, endPoint x: 407, endPoint y: 152, distance: 37.7
click at [418, 125] on div "Janela de atendimento Grade de atendimento Capacidade Transportadoras Veículos …" at bounding box center [363, 156] width 727 height 313
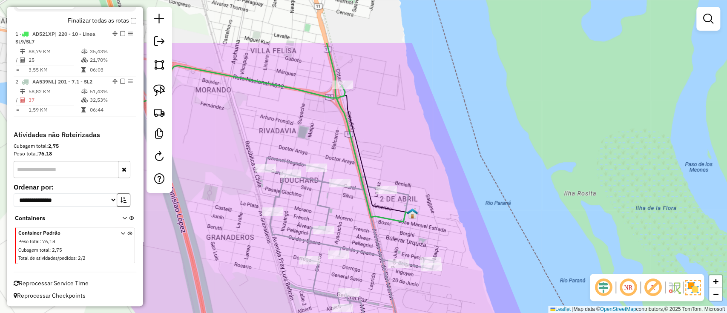
drag, startPoint x: 340, startPoint y: 155, endPoint x: 431, endPoint y: 226, distance: 115.0
click at [431, 226] on div "Janela de atendimento Grade de atendimento Capacidade Transportadoras Veículos …" at bounding box center [363, 156] width 727 height 313
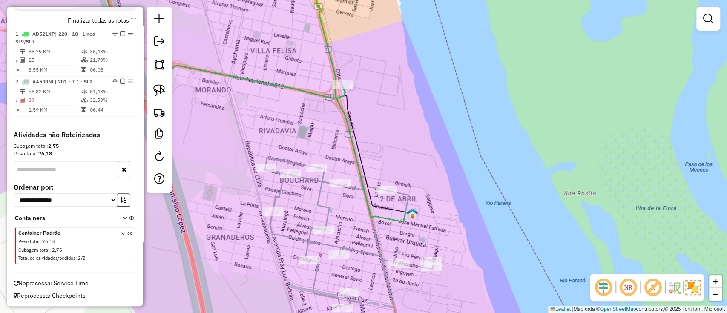
click at [327, 66] on icon at bounding box center [362, 105] width 99 height 233
select select "**********"
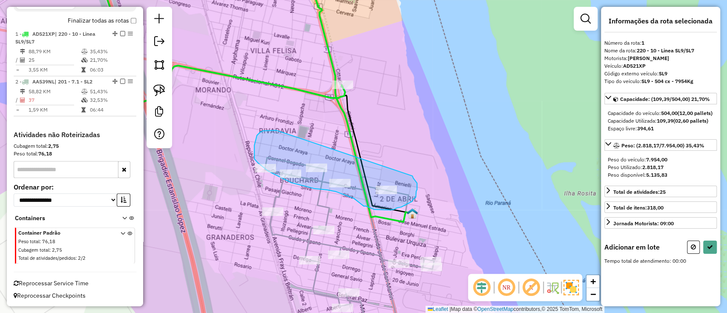
drag, startPoint x: 263, startPoint y: 131, endPoint x: 412, endPoint y: 175, distance: 155.1
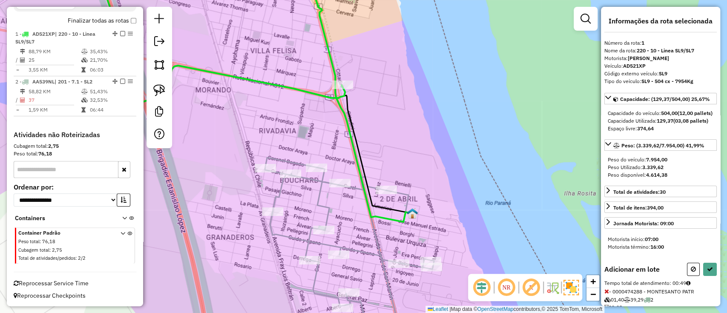
select select "**********"
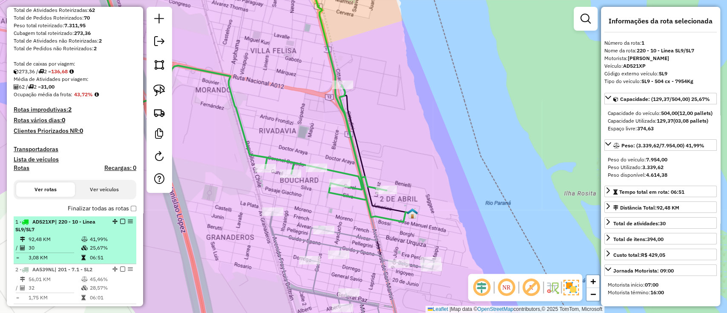
scroll to position [136, 0]
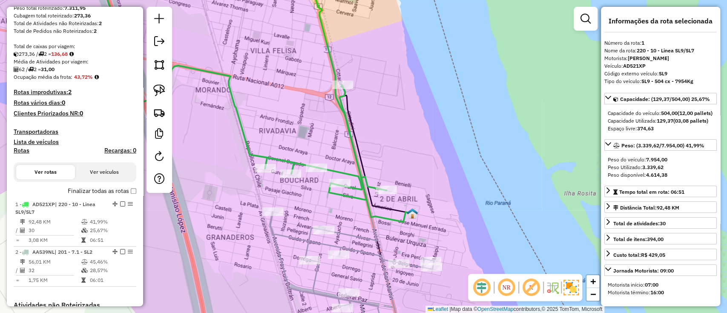
click at [114, 192] on label "Finalizar todas as rotas" at bounding box center [102, 190] width 69 height 9
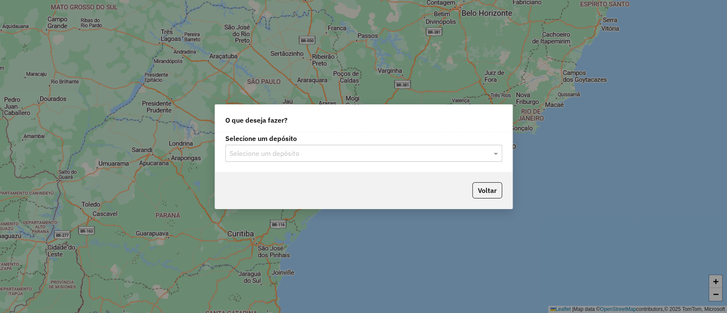
type input "*"
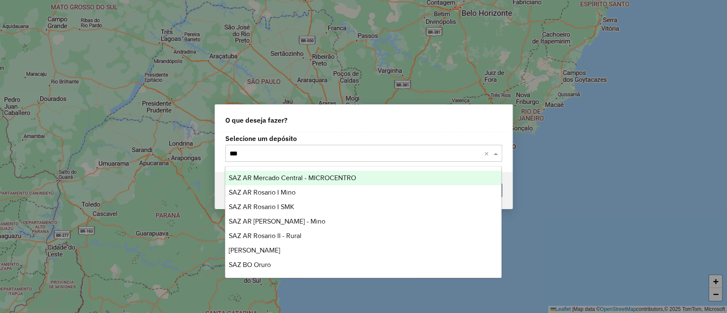
type input "****"
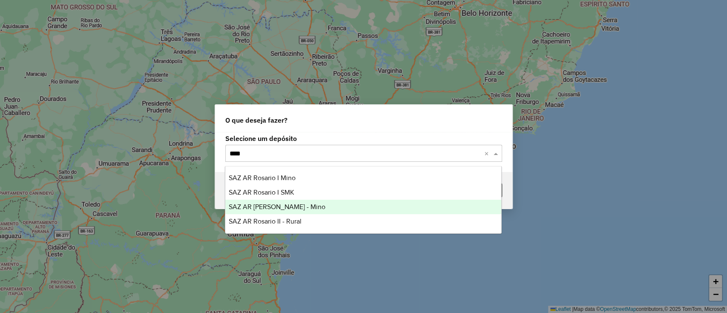
click at [292, 203] on span "SAZ AR [PERSON_NAME] - Mino" at bounding box center [277, 206] width 97 height 7
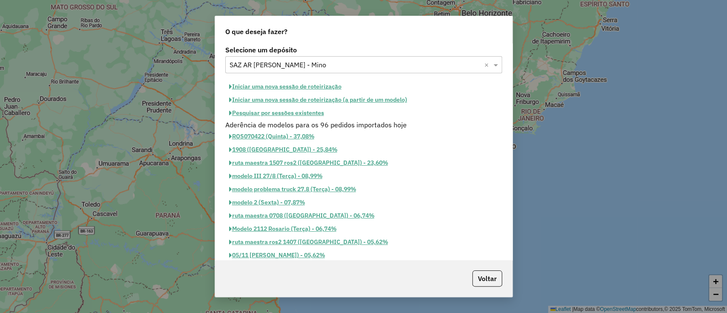
click at [328, 87] on button "Iniciar uma nova sessão de roteirização" at bounding box center [285, 86] width 120 height 13
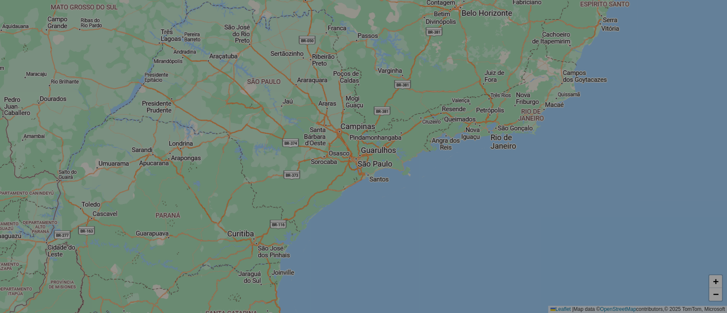
select select "*"
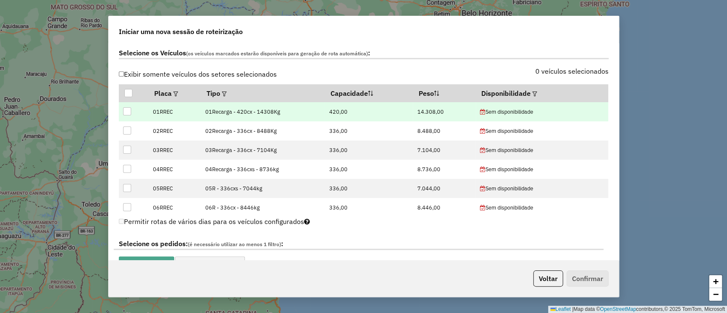
scroll to position [283, 0]
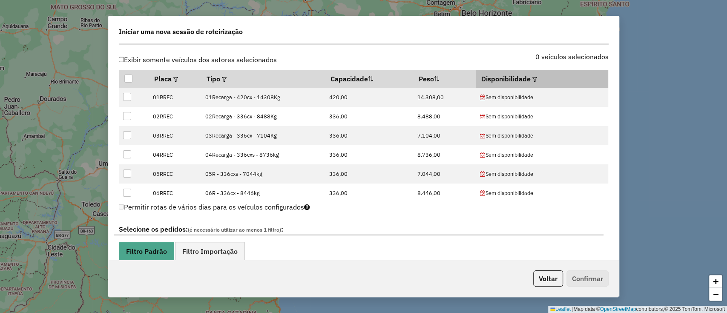
click at [530, 77] on div at bounding box center [533, 79] width 6 height 10
click at [532, 79] on em at bounding box center [534, 79] width 5 height 5
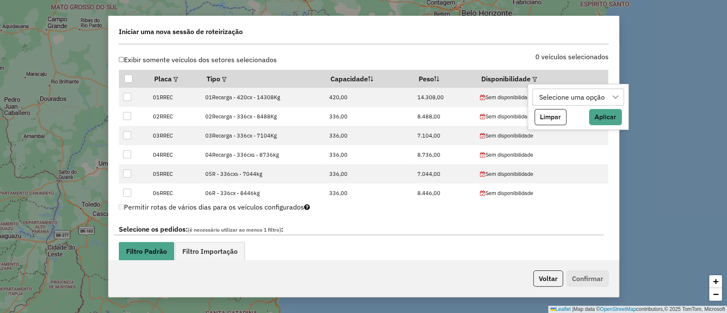
click at [541, 96] on div "Selecione uma opção" at bounding box center [572, 97] width 72 height 16
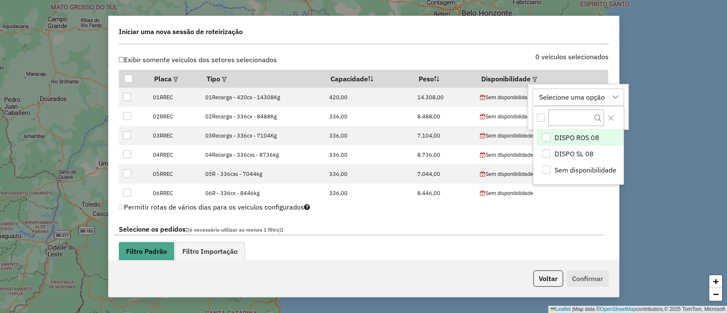
click at [569, 135] on span "DISPO ROS 08" at bounding box center [576, 137] width 45 height 10
click at [572, 103] on div "DISPO ROS 08" at bounding box center [561, 97] width 51 height 16
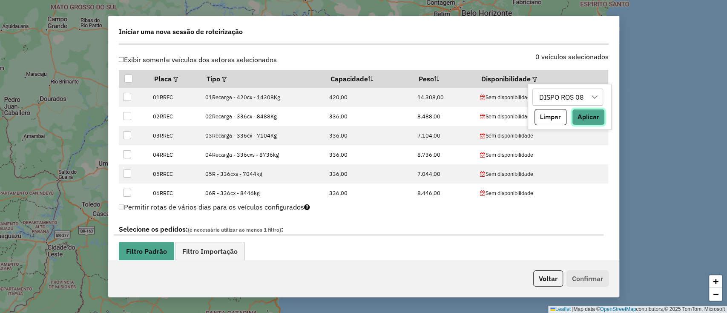
click at [596, 121] on button "Aplicar" at bounding box center [588, 117] width 33 height 16
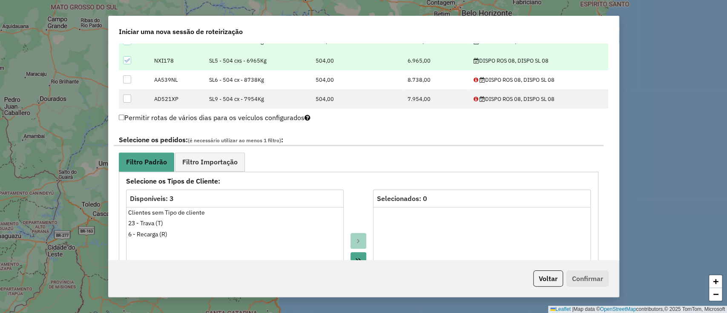
scroll to position [397, 0]
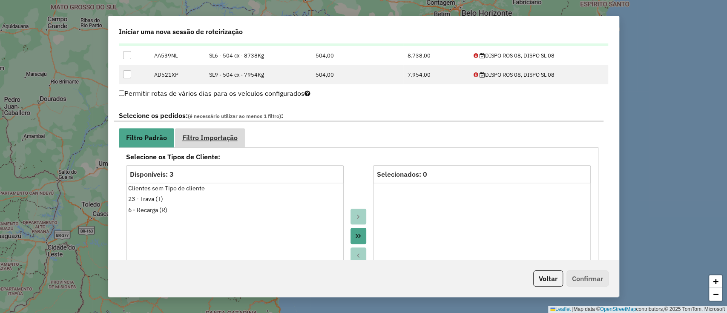
click at [235, 137] on span "Filtro Importação" at bounding box center [209, 137] width 55 height 7
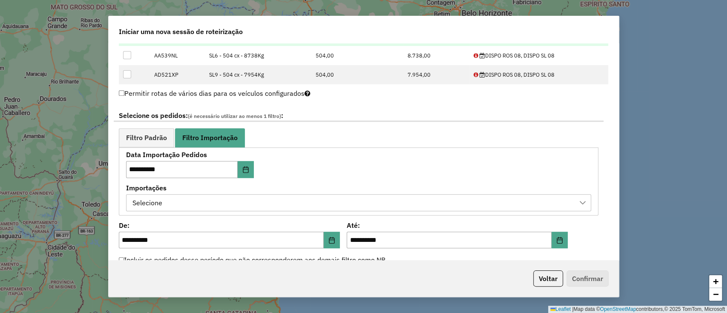
click at [345, 206] on div "Selecione" at bounding box center [352, 203] width 444 height 16
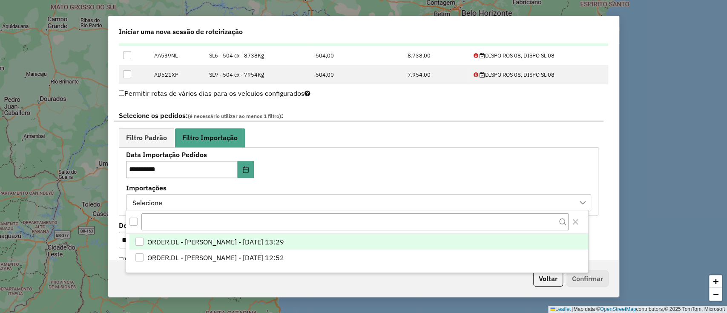
click at [369, 241] on li "ORDER.DL - LETICIA EMILY OLIVEIRA DE LIMA - 06/09/2025 13:29" at bounding box center [358, 242] width 458 height 16
drag, startPoint x: 412, startPoint y: 163, endPoint x: 427, endPoint y: 160, distance: 15.6
click at [412, 163] on div "**********" at bounding box center [358, 181] width 465 height 59
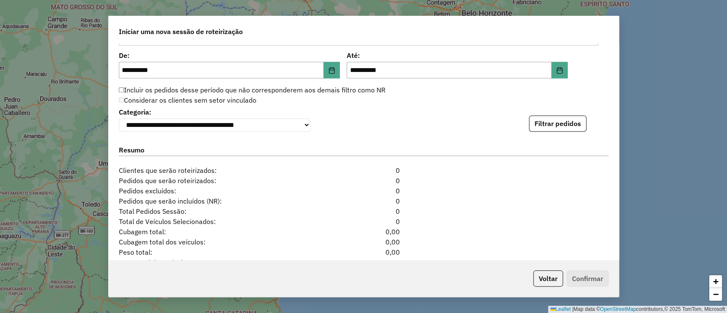
scroll to position [567, 0]
click at [547, 124] on button "Filtrar pedidos" at bounding box center [557, 123] width 57 height 16
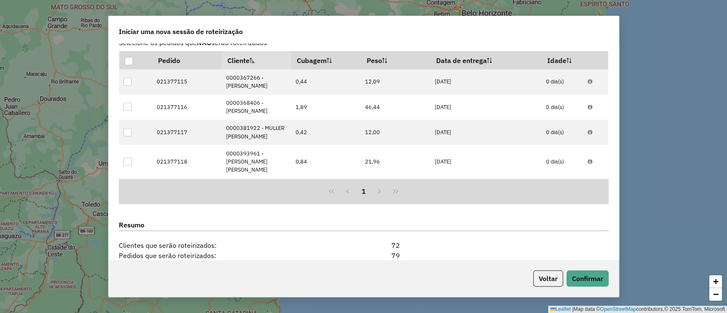
scroll to position [738, 0]
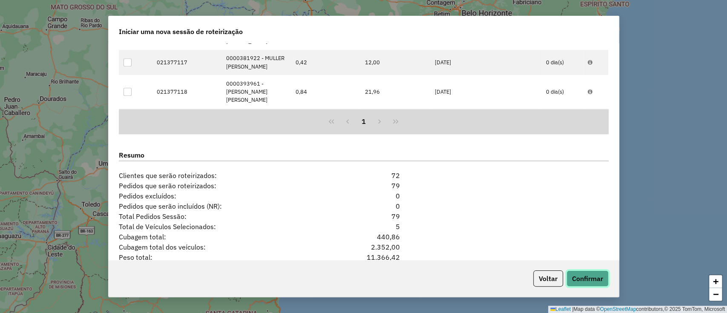
click at [579, 284] on button "Confirmar" at bounding box center [587, 278] width 42 height 16
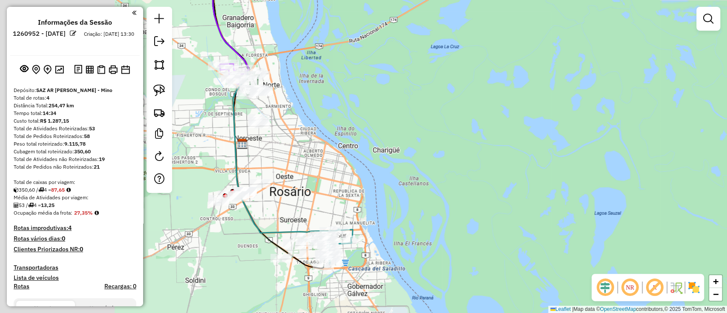
drag, startPoint x: 379, startPoint y: 195, endPoint x: 553, endPoint y: 243, distance: 180.4
click at [553, 243] on div "Janela de atendimento Grade de atendimento Capacidade Transportadoras Veículos …" at bounding box center [363, 156] width 727 height 313
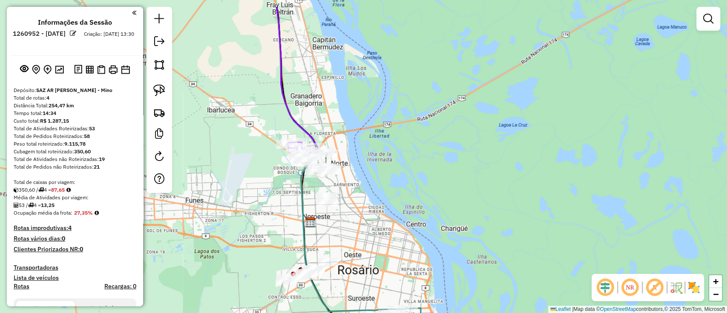
drag, startPoint x: 254, startPoint y: 136, endPoint x: 331, endPoint y: 218, distance: 112.0
click at [331, 218] on div "Janela de atendimento Grade de atendimento Capacidade Transportadoras Veículos …" at bounding box center [363, 156] width 727 height 313
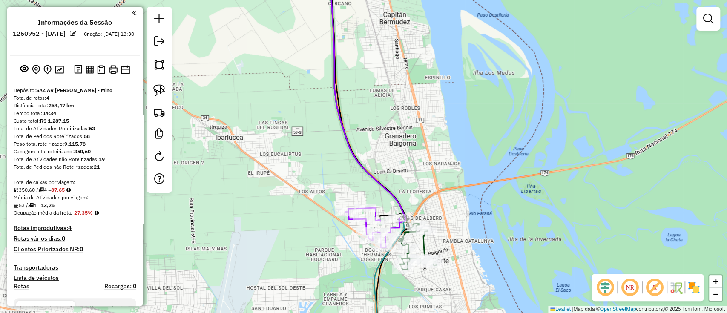
click at [367, 164] on div "Janela de atendimento Grade de atendimento Capacidade Transportadoras Veículos …" at bounding box center [363, 156] width 727 height 313
click at [338, 103] on icon at bounding box center [367, 96] width 76 height 254
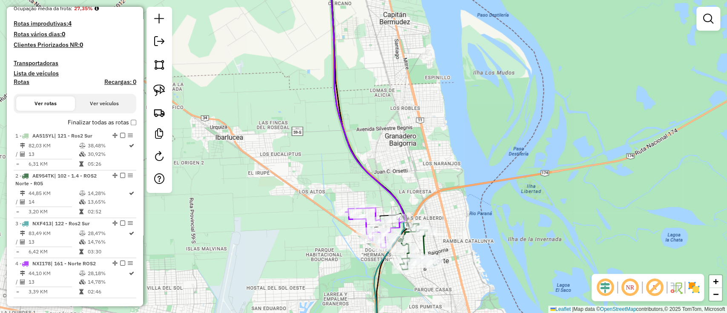
select select "**********"
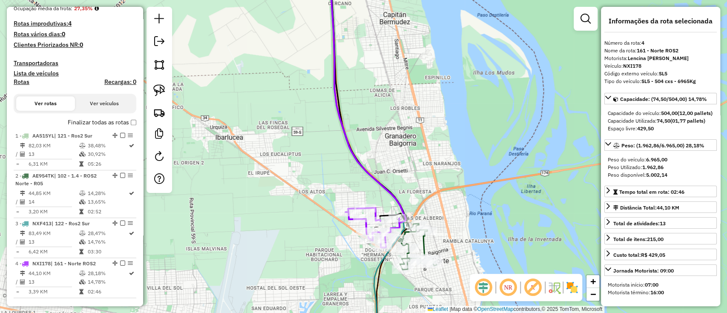
scroll to position [386, 0]
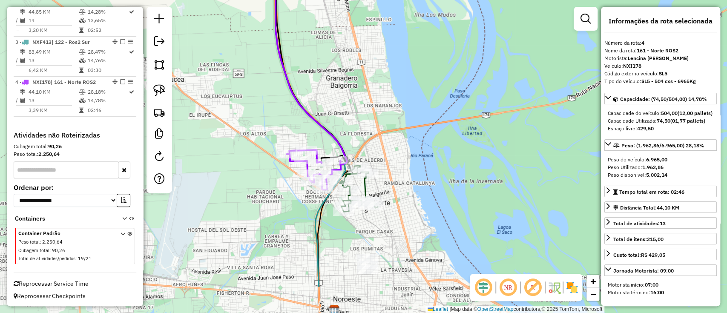
drag, startPoint x: 392, startPoint y: 141, endPoint x: 342, endPoint y: 96, distance: 67.2
click at [342, 96] on div "Janela de atendimento Grade de atendimento Capacidade Transportadoras Veículos …" at bounding box center [363, 156] width 727 height 313
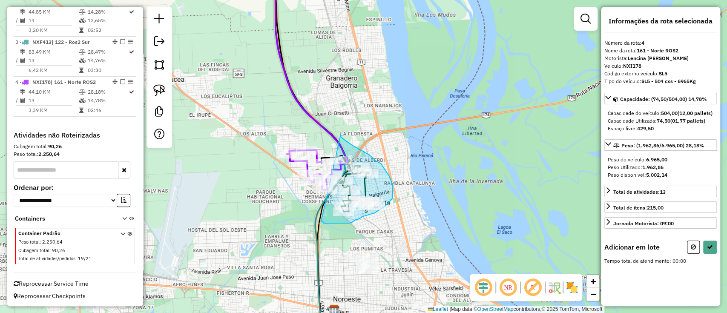
drag, startPoint x: 341, startPoint y: 137, endPoint x: 321, endPoint y: 221, distance: 86.5
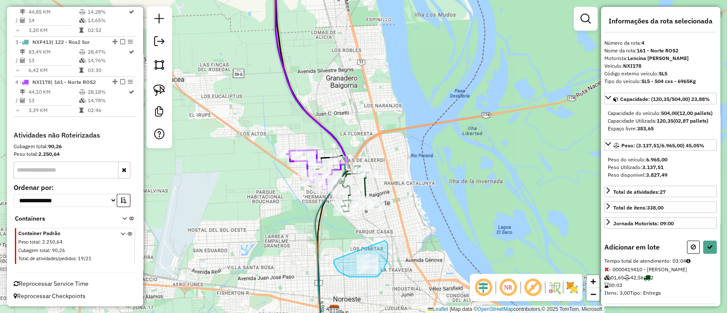
drag, startPoint x: 334, startPoint y: 259, endPoint x: 384, endPoint y: 240, distance: 54.0
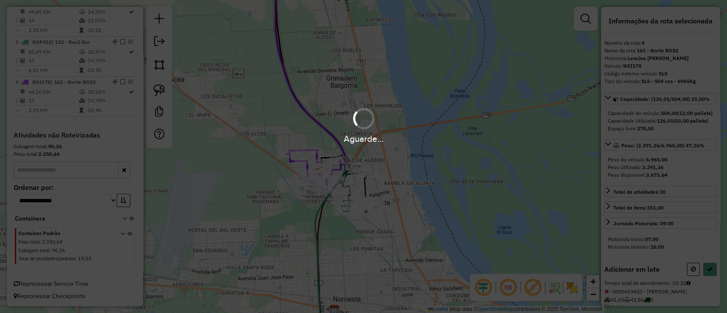
select select "**********"
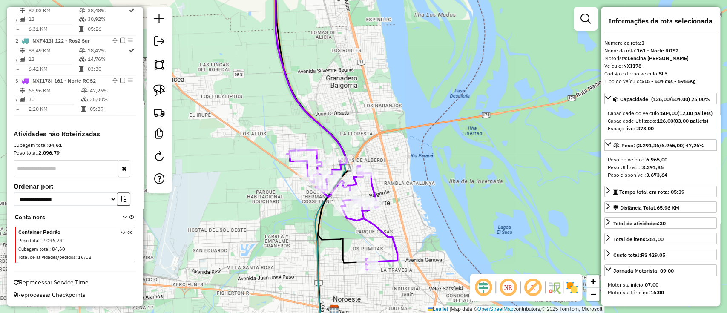
scroll to position [338, 0]
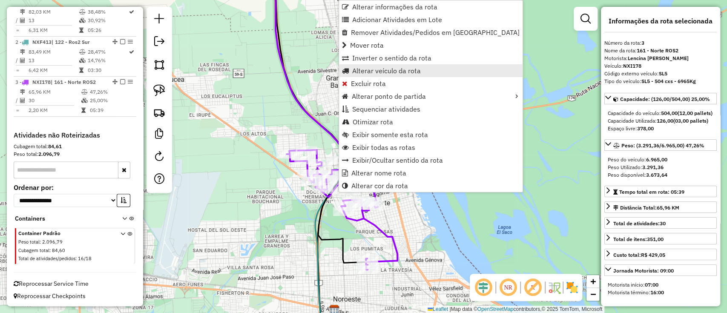
click at [372, 71] on span "Alterar veículo da rota" at bounding box center [386, 70] width 69 height 7
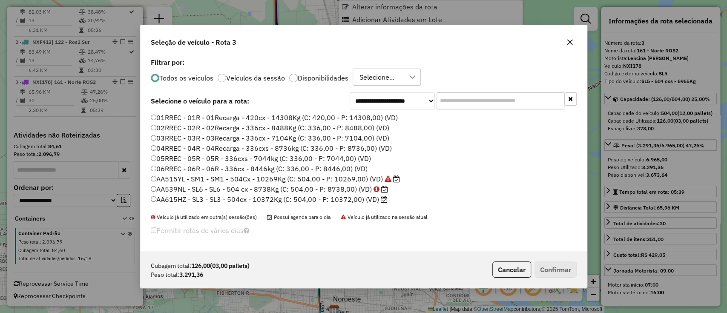
scroll to position [4, 3]
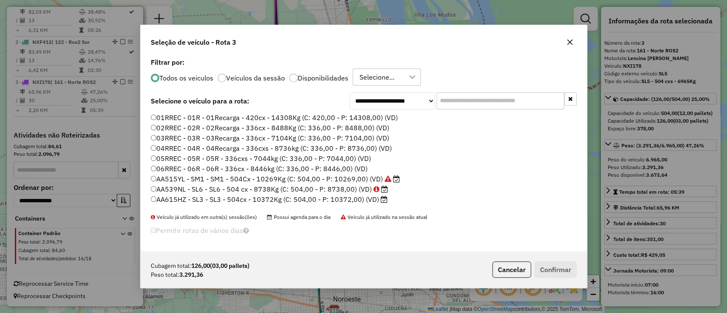
click at [338, 78] on label "Disponibilidades" at bounding box center [323, 77] width 51 height 7
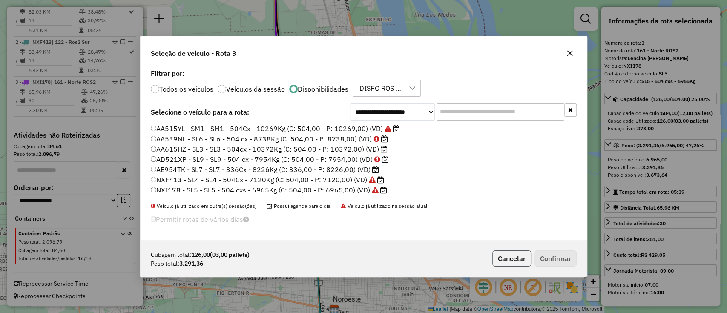
click at [512, 257] on button "Cancelar" at bounding box center [511, 258] width 39 height 16
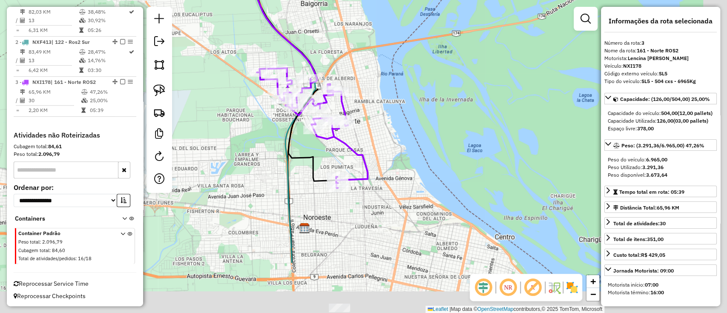
drag, startPoint x: 446, startPoint y: 259, endPoint x: 385, endPoint y: 121, distance: 150.6
click at [388, 123] on div "Janela de atendimento Grade de atendimento Capacidade Transportadoras Veículos …" at bounding box center [363, 156] width 727 height 313
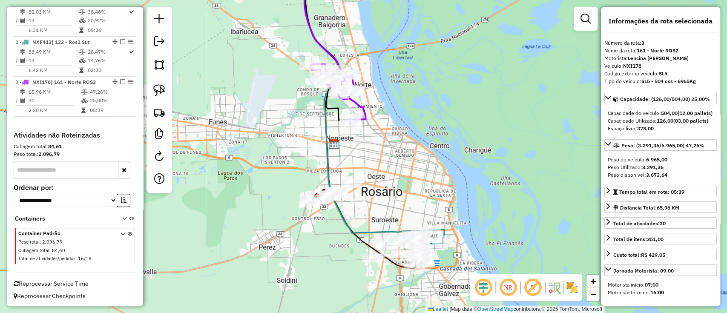
drag, startPoint x: 404, startPoint y: 185, endPoint x: 385, endPoint y: 92, distance: 94.3
click at [385, 92] on div "Janela de atendimento Grade de atendimento Capacidade Transportadoras Veículos …" at bounding box center [363, 156] width 727 height 313
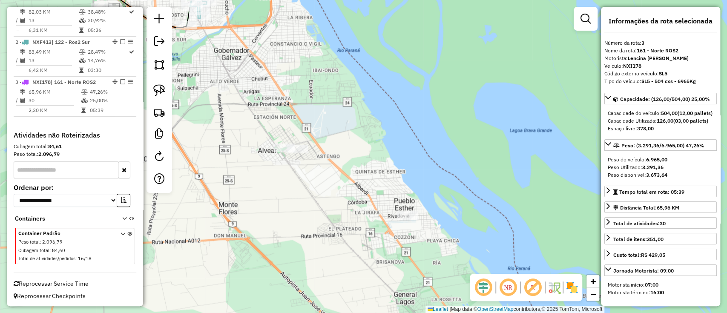
click at [437, 191] on div "Janela de atendimento Grade de atendimento Capacidade Transportadoras Veículos …" at bounding box center [363, 156] width 727 height 313
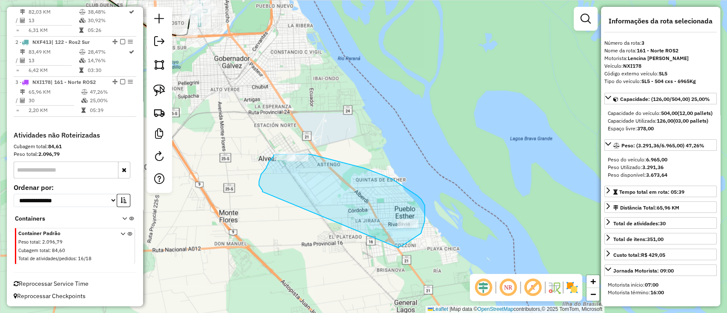
drag, startPoint x: 398, startPoint y: 248, endPoint x: 262, endPoint y: 192, distance: 147.3
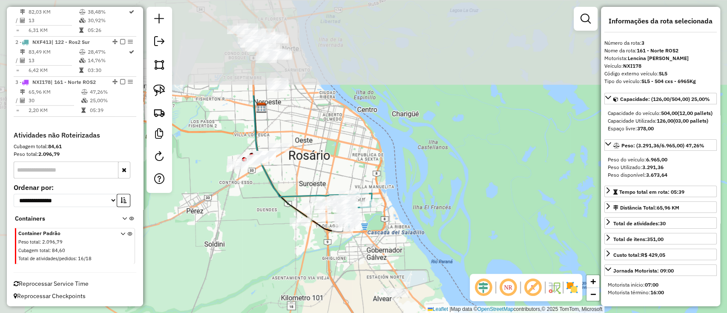
drag, startPoint x: 245, startPoint y: 165, endPoint x: 380, endPoint y: 252, distance: 160.7
click at [371, 292] on div "Janela de atendimento Grade de atendimento Capacidade Transportadoras Veículos …" at bounding box center [363, 156] width 727 height 313
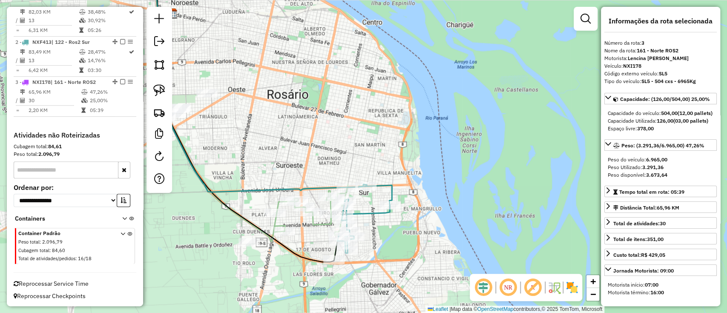
click at [313, 225] on icon at bounding box center [310, 221] width 74 height 75
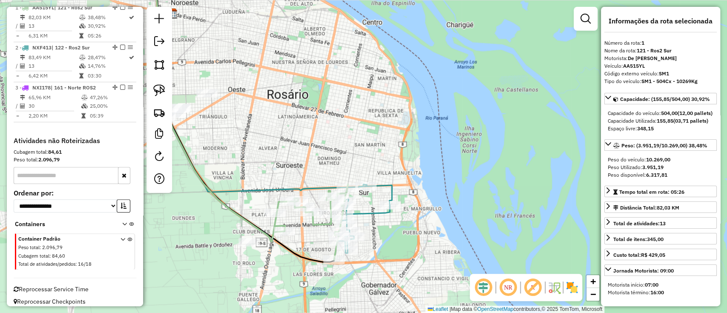
scroll to position [327, 0]
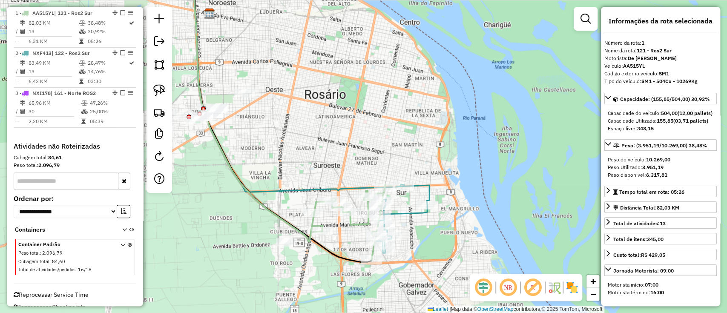
drag, startPoint x: 307, startPoint y: 243, endPoint x: 345, endPoint y: 243, distance: 37.5
click at [345, 243] on div "Janela de atendimento Grade de atendimento Capacidade Transportadoras Veículos …" at bounding box center [363, 156] width 727 height 313
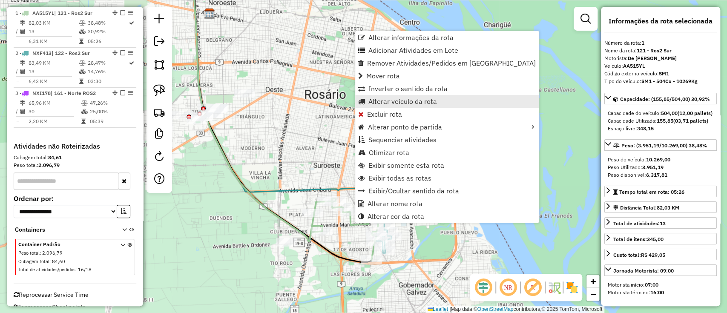
click at [393, 102] on span "Alterar veículo da rota" at bounding box center [402, 101] width 69 height 7
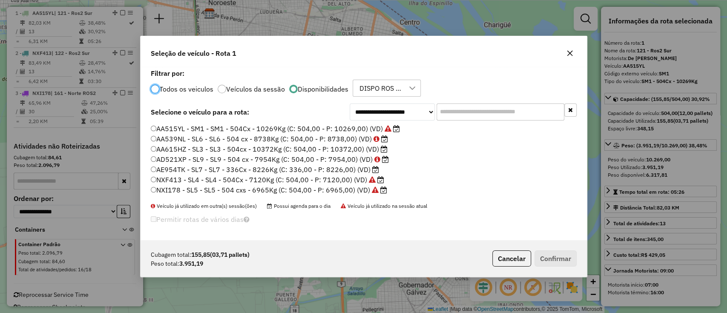
scroll to position [4, 3]
click at [388, 87] on div "DISPO ROS 08, DISPO SL 08" at bounding box center [380, 88] width 48 height 16
click at [385, 130] on span "DISPO ROS 08" at bounding box center [396, 128] width 45 height 10
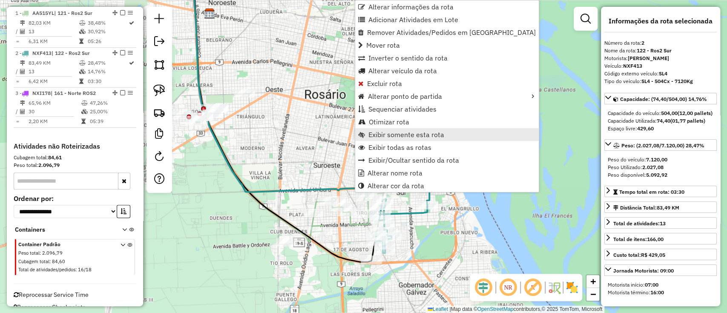
scroll to position [338, 0]
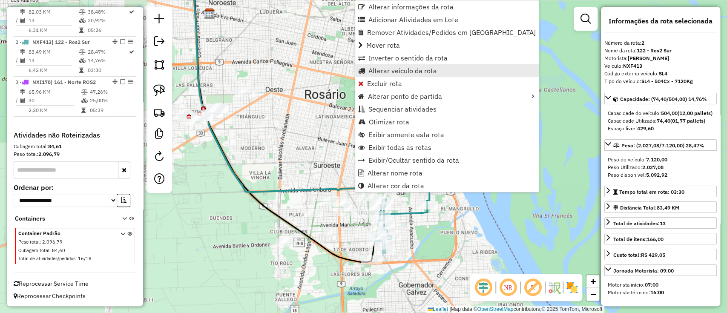
click at [396, 74] on span "Alterar veículo da rota" at bounding box center [402, 70] width 69 height 7
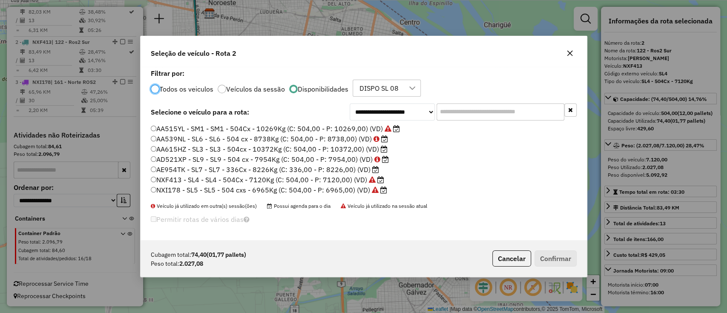
scroll to position [4, 3]
click at [390, 83] on div "DISPO SL 08" at bounding box center [378, 88] width 45 height 16
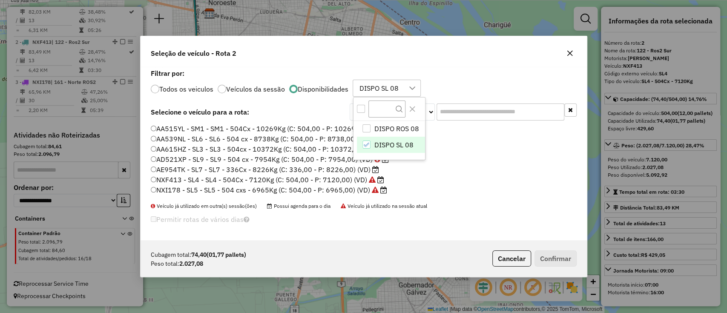
scroll to position [6, 38]
click at [392, 133] on li "DISPO ROS 08" at bounding box center [391, 129] width 68 height 16
click at [374, 148] on span "DISPO SL 08" at bounding box center [393, 145] width 39 height 10
click at [456, 91] on div "Todos os veiculos Veículos da sessão Disponibilidades DISPO ROS 08 DISPO ROS 08…" at bounding box center [364, 88] width 426 height 17
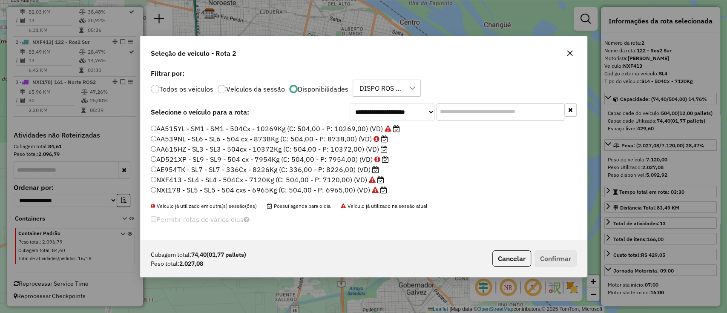
click at [384, 94] on div "DISPO ROS 08" at bounding box center [380, 88] width 48 height 16
click at [389, 124] on span "DISPO ROS 08" at bounding box center [396, 128] width 45 height 10
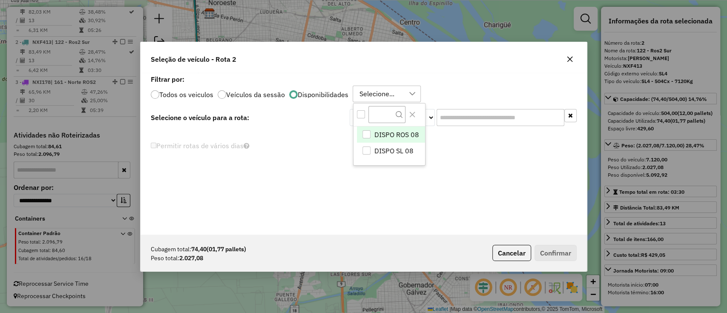
click at [389, 129] on span "DISPO ROS 08" at bounding box center [396, 134] width 45 height 10
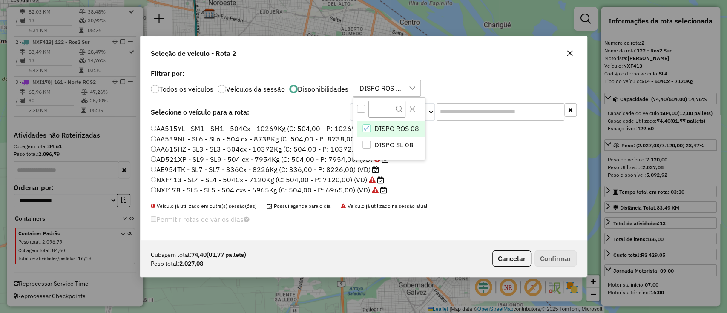
click at [470, 181] on li "NXF413 - SL4 - SL4 - 504Cx - 7120Kg (C: 504,00 - P: 7120,00) (VD)" at bounding box center [364, 180] width 426 height 10
click at [512, 258] on button "Cancelar" at bounding box center [511, 258] width 39 height 16
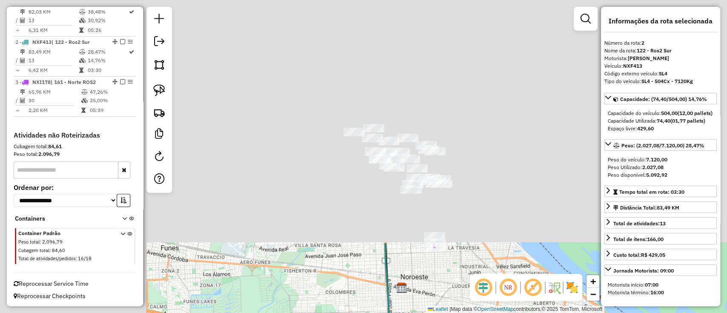
drag, startPoint x: 238, startPoint y: 66, endPoint x: 435, endPoint y: 339, distance: 337.8
click at [435, 312] on html "Aguarde... Pop-up bloqueado! Seu navegador bloqueou automáticamente a abertura …" at bounding box center [363, 156] width 727 height 313
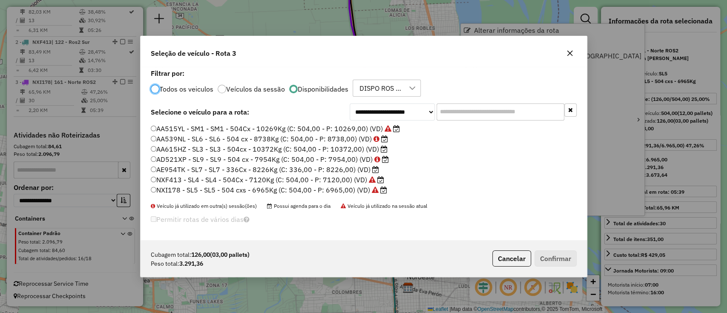
scroll to position [4, 3]
click at [468, 114] on input "text" at bounding box center [500, 111] width 128 height 17
paste input "*******"
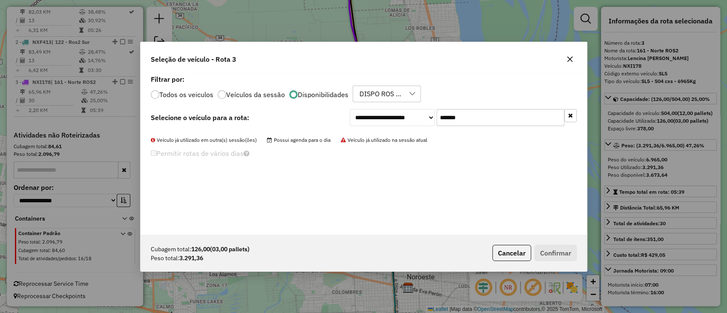
type input "*******"
click at [187, 91] on label "Todos os veiculos" at bounding box center [186, 94] width 54 height 7
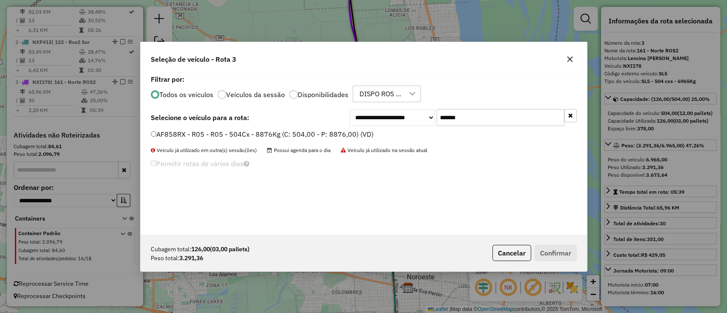
click at [335, 137] on label "AF858RX - R05 - R05 - 504Cx - 8876Kg (C: 504,00 - P: 8876,00) (VD)" at bounding box center [262, 134] width 223 height 10
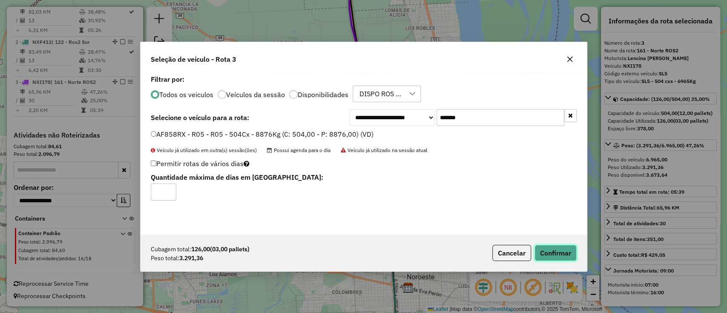
click at [551, 250] on button "Confirmar" at bounding box center [555, 253] width 42 height 16
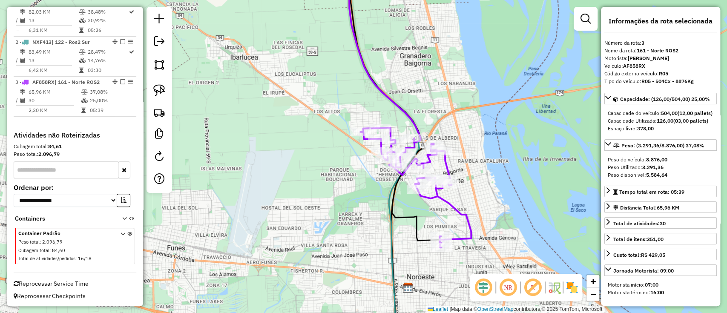
click at [415, 130] on icon at bounding box center [385, 56] width 72 height 174
click at [406, 112] on icon at bounding box center [385, 56] width 72 height 174
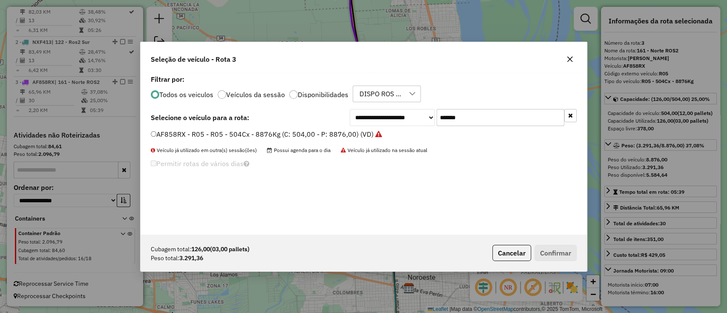
drag, startPoint x: 478, startPoint y: 118, endPoint x: 372, endPoint y: 117, distance: 106.4
click at [368, 117] on div "**********" at bounding box center [462, 117] width 227 height 17
paste input "text"
type input "******"
click at [329, 132] on label "OTZ036 - R13 - R13 - 504Cx - 8531Kg (C: 504,00 - P: 8531,00) (VD)" at bounding box center [260, 134] width 218 height 10
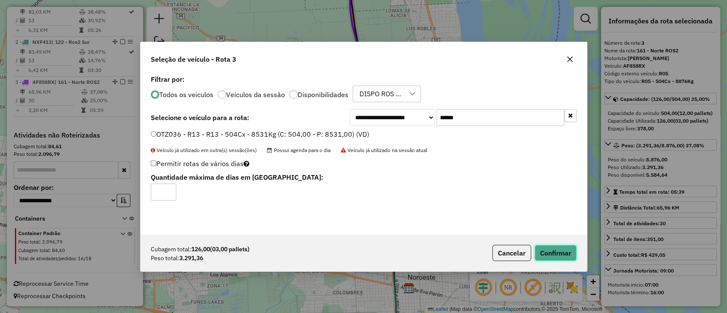
click at [561, 259] on button "Confirmar" at bounding box center [555, 253] width 42 height 16
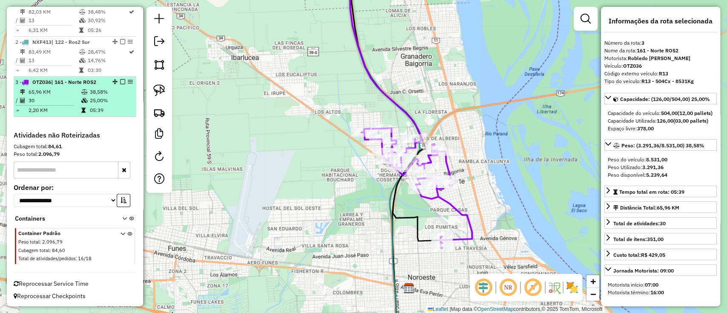
click at [120, 80] on em at bounding box center [122, 81] width 5 height 5
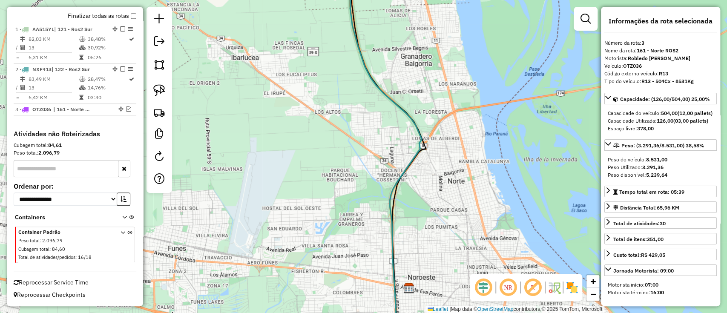
scroll to position [310, 0]
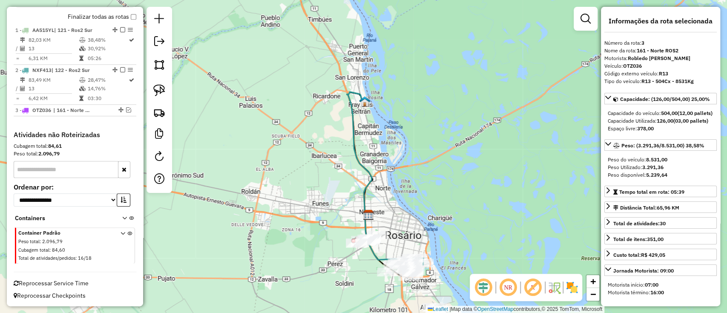
drag, startPoint x: 394, startPoint y: 179, endPoint x: 388, endPoint y: 165, distance: 15.3
click at [388, 165] on div "Janela de atendimento Grade de atendimento Capacidade Transportadoras Veículos …" at bounding box center [363, 156] width 727 height 313
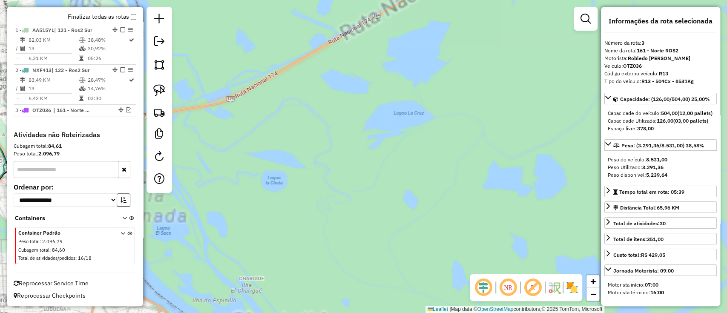
drag, startPoint x: 422, startPoint y: 254, endPoint x: 527, endPoint y: 80, distance: 202.8
click at [527, 80] on div "Janela de atendimento Grade de atendimento Capacidade Transportadoras Veículos …" at bounding box center [363, 156] width 727 height 313
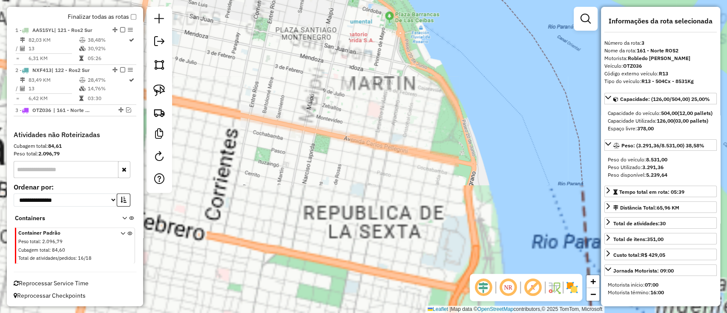
drag, startPoint x: 333, startPoint y: 226, endPoint x: 517, endPoint y: 45, distance: 257.7
click at [517, 45] on div "Janela de atendimento Grade de atendimento Capacidade Transportadoras Veículos …" at bounding box center [363, 156] width 727 height 313
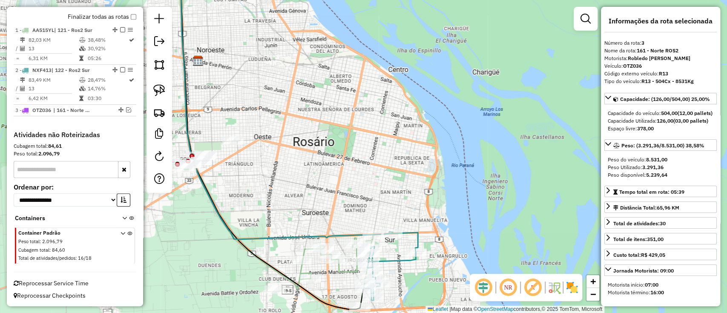
click at [412, 235] on icon at bounding box center [390, 266] width 54 height 68
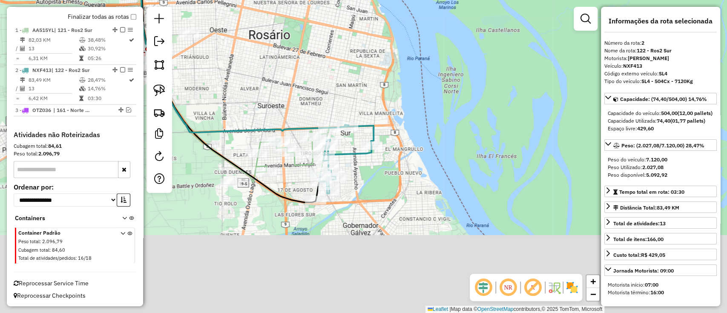
drag, startPoint x: 470, startPoint y: 250, endPoint x: 397, endPoint y: 92, distance: 174.5
click at [397, 92] on div "Janela de atendimento Grade de atendimento Capacidade Transportadoras Veículos …" at bounding box center [363, 156] width 727 height 313
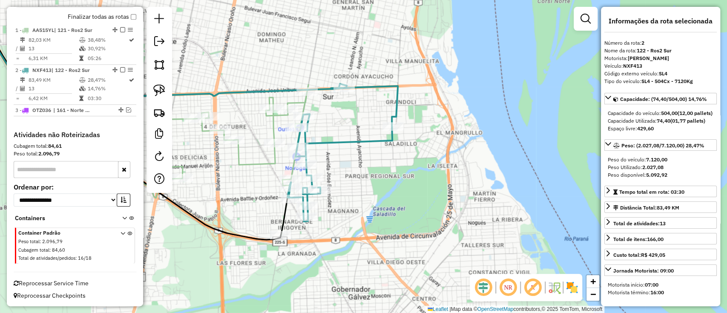
drag, startPoint x: 372, startPoint y: 137, endPoint x: 385, endPoint y: 158, distance: 25.2
click at [385, 158] on div "Janela de atendimento Grade de atendimento Capacidade Transportadoras Veículos …" at bounding box center [363, 156] width 727 height 313
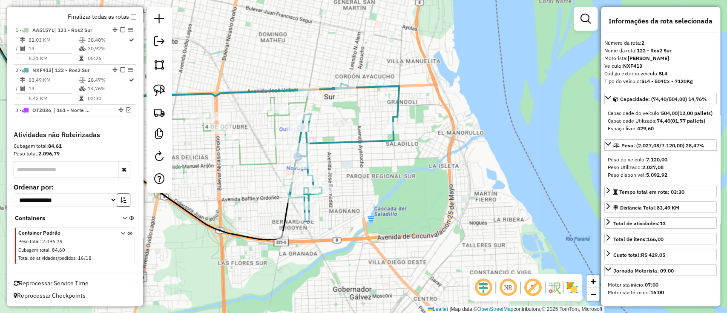
click at [372, 135] on div "Janela de atendimento Grade de atendimento Capacidade Transportadoras Veículos …" at bounding box center [363, 156] width 727 height 313
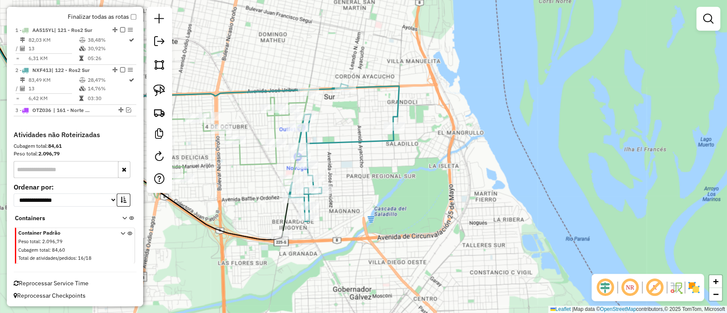
click at [368, 140] on icon at bounding box center [344, 153] width 110 height 135
select select "**********"
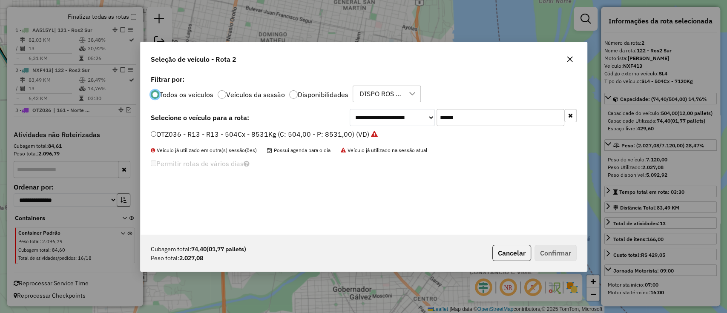
scroll to position [4, 3]
drag, startPoint x: 470, startPoint y: 117, endPoint x: 420, endPoint y: 117, distance: 50.2
click at [423, 117] on div "**********" at bounding box center [462, 117] width 227 height 17
paste input "*"
type input "*******"
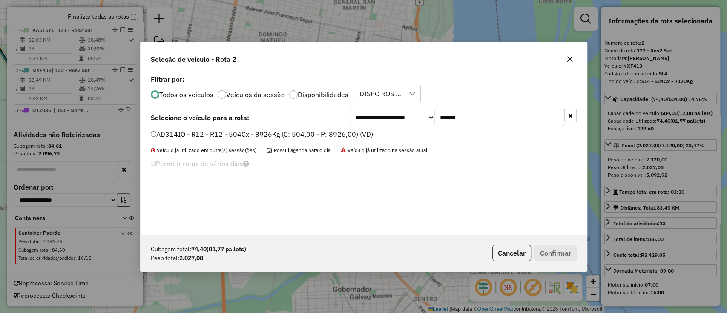
click at [358, 134] on label "AD314IO - R12 - R12 - 504Cx - 8926Kg (C: 504,00 - P: 8926,00) (VD)" at bounding box center [262, 134] width 222 height 10
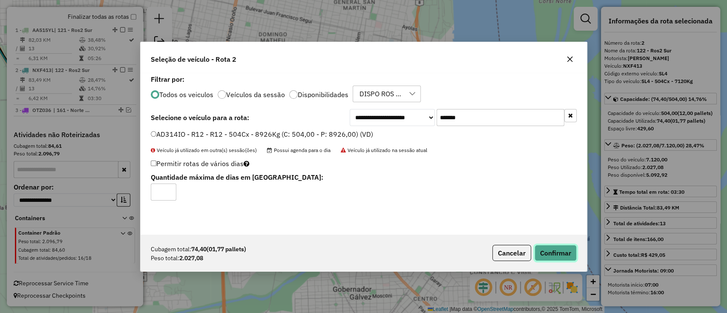
click at [555, 254] on button "Confirmar" at bounding box center [555, 253] width 42 height 16
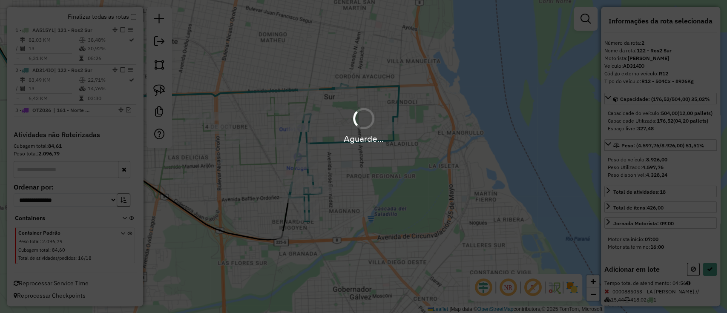
select select "**********"
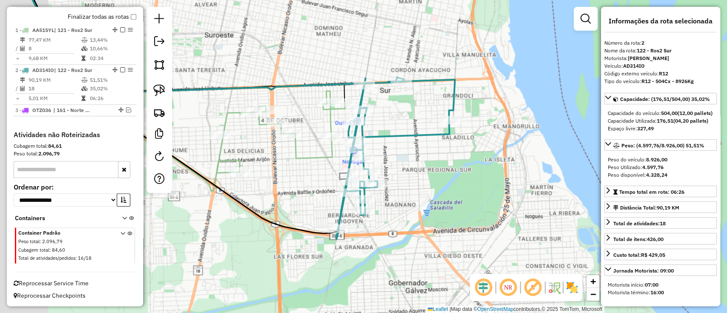
drag, startPoint x: 382, startPoint y: 247, endPoint x: 431, endPoint y: 231, distance: 51.7
click at [427, 240] on div "Janela de atendimento Grade de atendimento Capacidade Transportadoras Veículos …" at bounding box center [363, 156] width 727 height 313
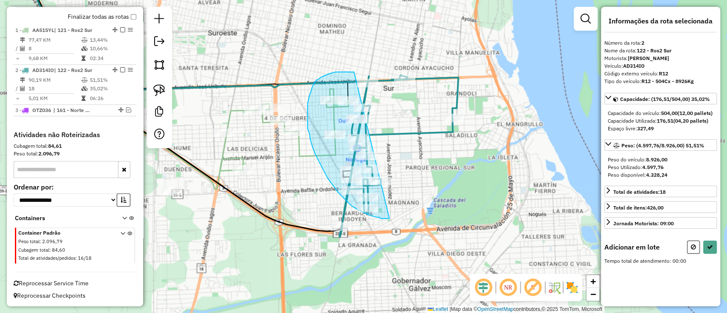
drag, startPoint x: 354, startPoint y: 72, endPoint x: 389, endPoint y: 218, distance: 150.2
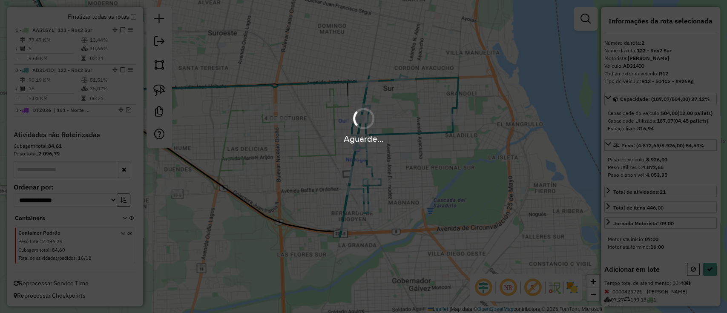
select select "**********"
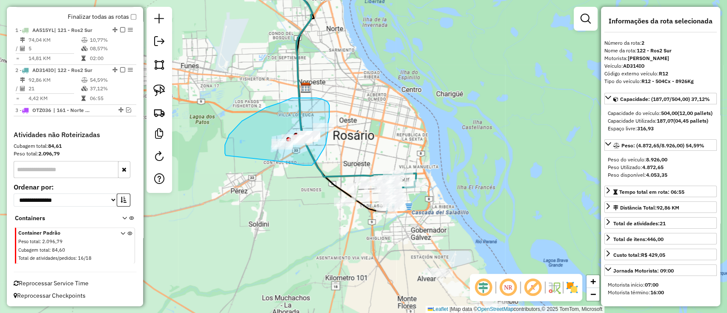
drag, startPoint x: 309, startPoint y: 165, endPoint x: 231, endPoint y: 160, distance: 78.9
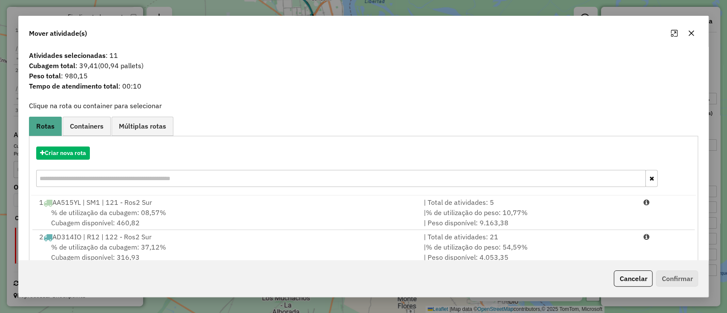
click at [92, 154] on div "Criar nova rota" at bounding box center [363, 152] width 665 height 13
click at [73, 154] on button "Criar nova rota" at bounding box center [63, 152] width 54 height 13
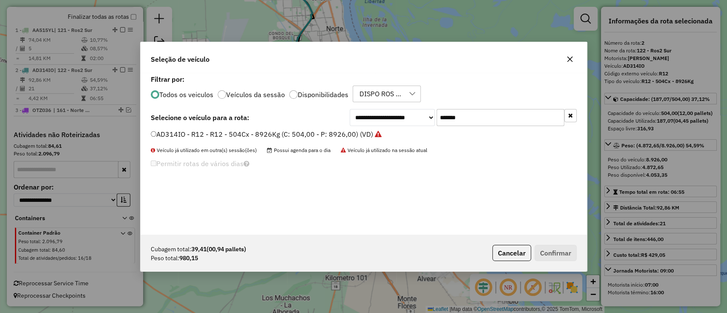
drag, startPoint x: 462, startPoint y: 114, endPoint x: 360, endPoint y: 132, distance: 104.1
click at [361, 132] on div "**********" at bounding box center [363, 154] width 446 height 162
paste input "text"
type input "******"
click at [344, 133] on label "ORM513 - R02 - R02 - 504Cx - 7024Kg (C: 504,00 - P: 7024,00) (VD)" at bounding box center [261, 134] width 220 height 10
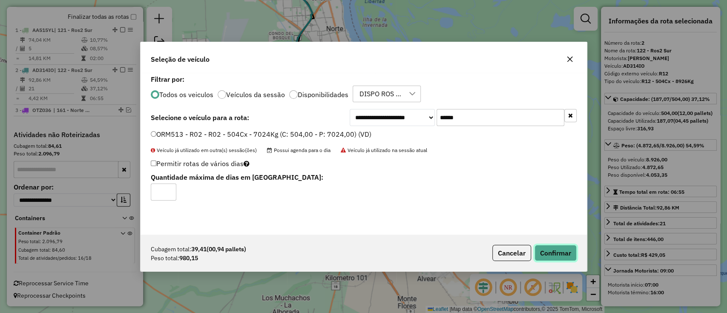
click at [570, 254] on button "Confirmar" at bounding box center [555, 253] width 42 height 16
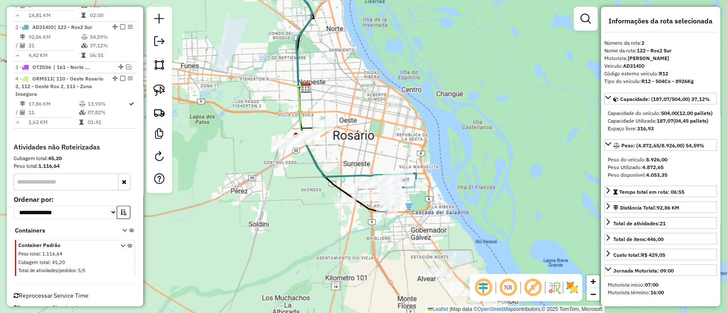
scroll to position [365, 0]
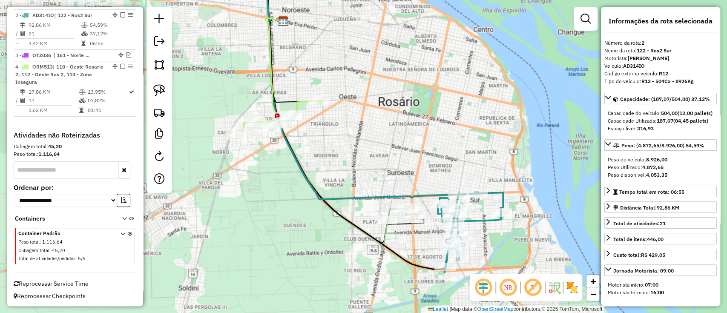
click at [296, 101] on icon at bounding box center [278, 118] width 87 height 34
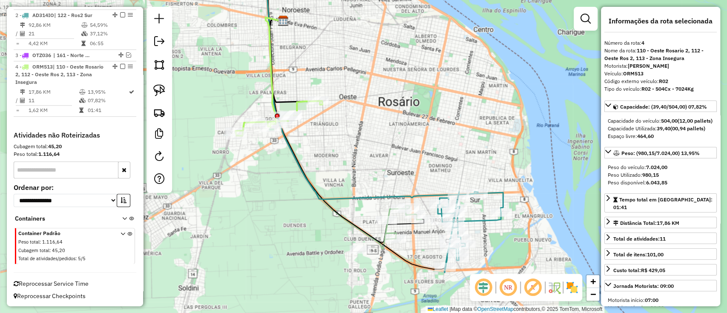
click at [296, 105] on icon at bounding box center [278, 118] width 87 height 34
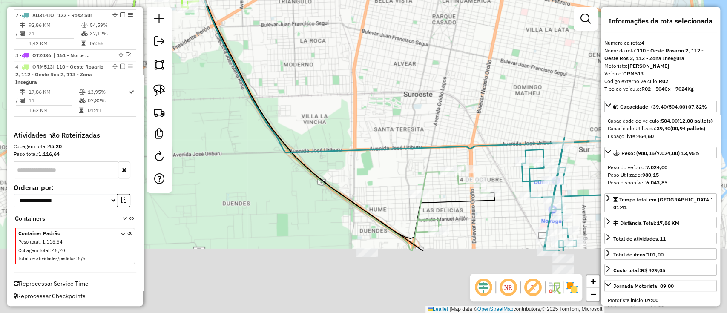
drag, startPoint x: 374, startPoint y: 200, endPoint x: 337, endPoint y: 88, distance: 118.2
click at [337, 88] on div "Janela de atendimento Grade de atendimento Capacidade Transportadoras Veículos …" at bounding box center [363, 156] width 727 height 313
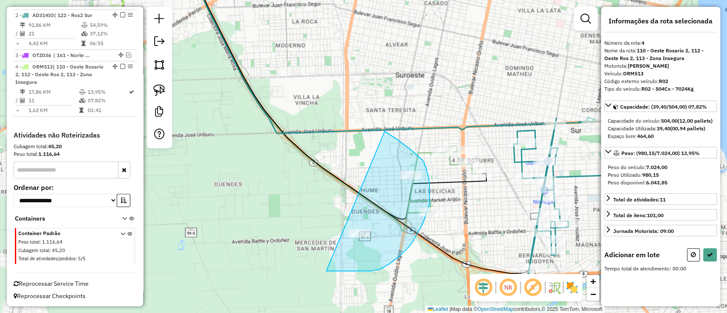
drag, startPoint x: 384, startPoint y: 131, endPoint x: 326, endPoint y: 271, distance: 151.3
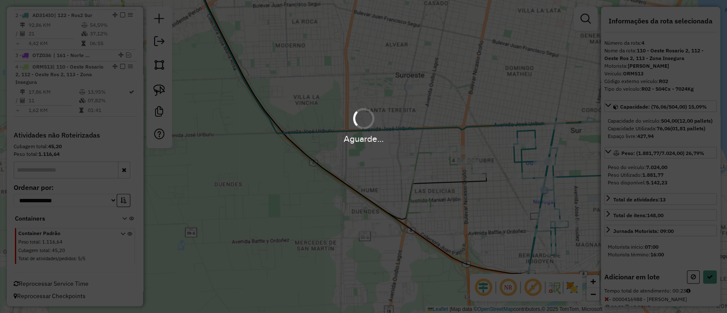
select select "**********"
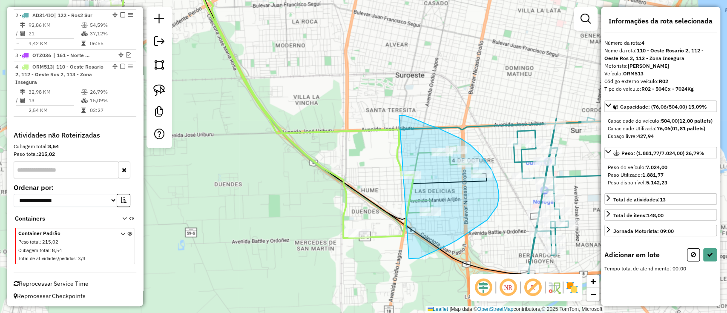
drag, startPoint x: 399, startPoint y: 115, endPoint x: 409, endPoint y: 258, distance: 143.4
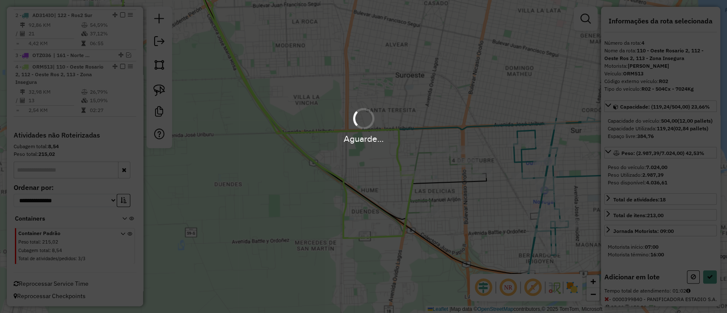
select select "**********"
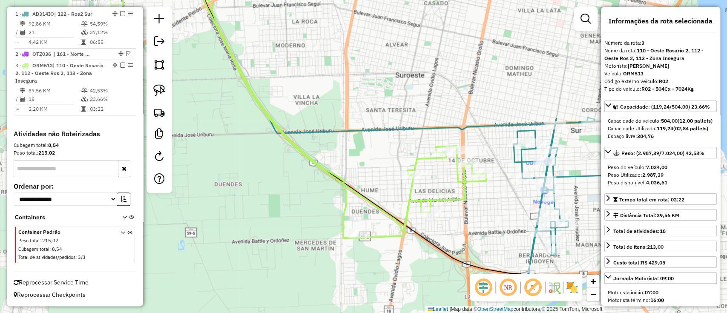
scroll to position [325, 0]
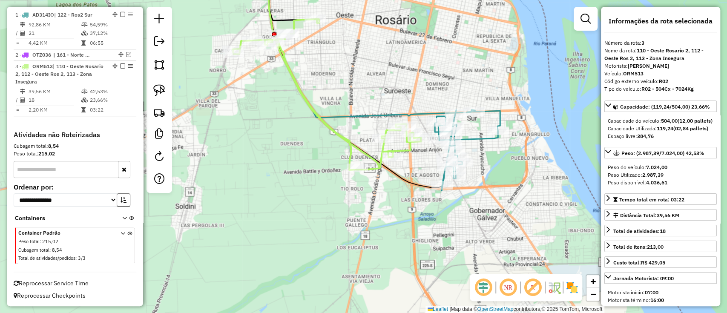
drag, startPoint x: 422, startPoint y: 265, endPoint x: 371, endPoint y: 148, distance: 127.5
click at [371, 149] on div "Janela de atendimento Grade de atendimento Capacidade Transportadoras Veículos …" at bounding box center [363, 156] width 727 height 313
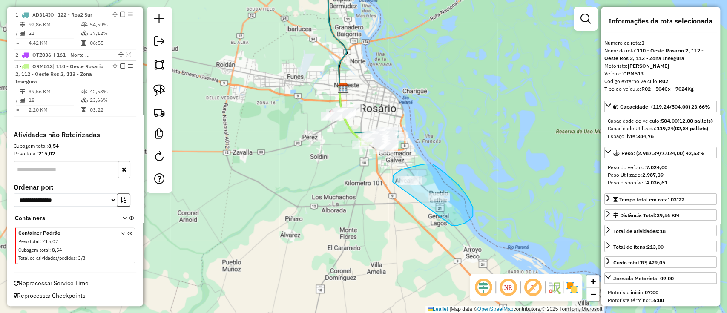
drag, startPoint x: 392, startPoint y: 178, endPoint x: 451, endPoint y: 226, distance: 75.9
drag, startPoint x: 382, startPoint y: 180, endPoint x: 459, endPoint y: 222, distance: 87.4
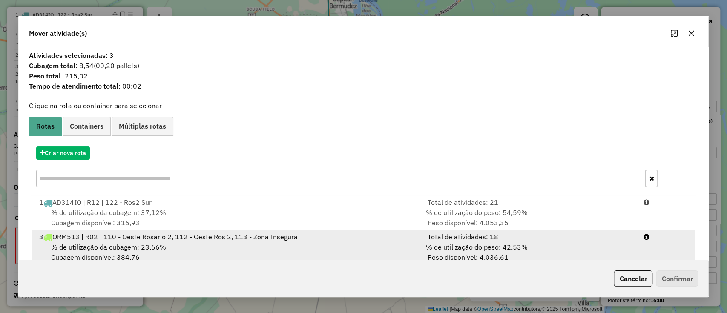
click at [114, 243] on span "% de utilização da cubagem: 23,66%" at bounding box center [108, 247] width 115 height 9
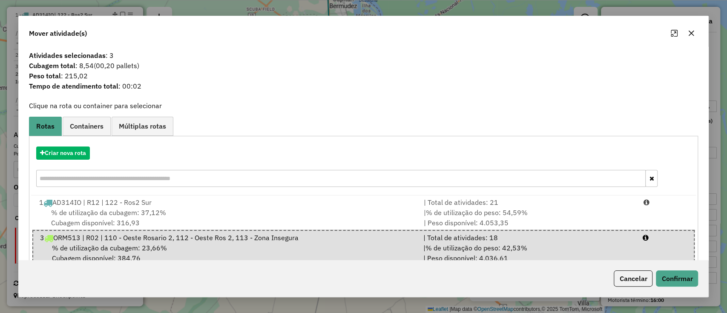
click at [684, 288] on div "Cancelar Confirmar" at bounding box center [364, 278] width 690 height 37
click at [675, 285] on button "Confirmar" at bounding box center [677, 278] width 42 height 16
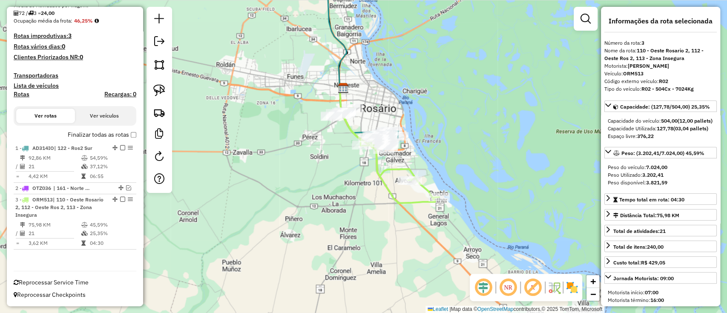
scroll to position [191, 0]
click at [112, 137] on label "Finalizar todas as rotas" at bounding box center [102, 135] width 69 height 9
